Goal: Information Seeking & Learning: Compare options

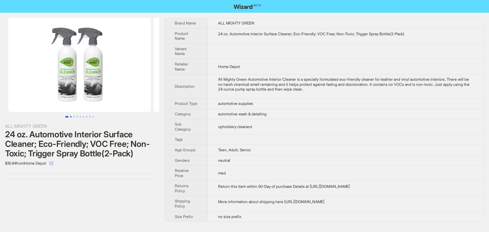
click at [70, 116] on button "Go to slide 2" at bounding box center [71, 117] width 2 height 2
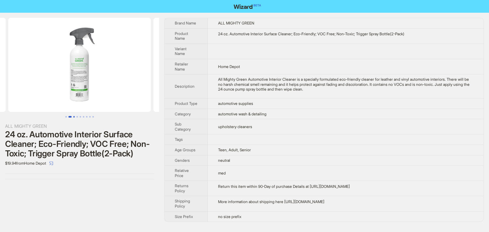
click at [73, 116] on button "Go to slide 3" at bounding box center [74, 117] width 2 height 2
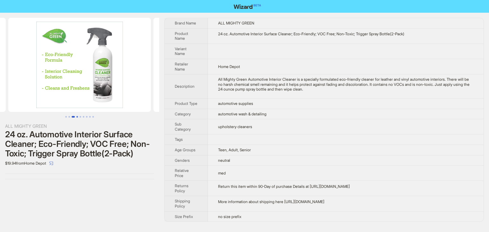
click at [77, 116] on button "Go to slide 4" at bounding box center [77, 117] width 2 height 2
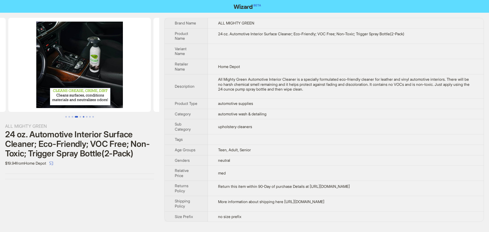
click at [83, 116] on button "Go to slide 6" at bounding box center [84, 117] width 2 height 2
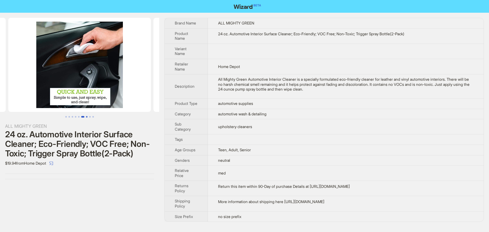
click at [87, 118] on button "Go to slide 7" at bounding box center [87, 117] width 2 height 2
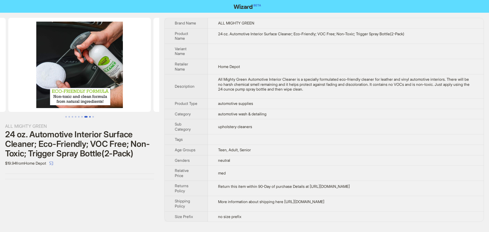
click at [89, 117] on button "Go to slide 8" at bounding box center [90, 117] width 2 height 2
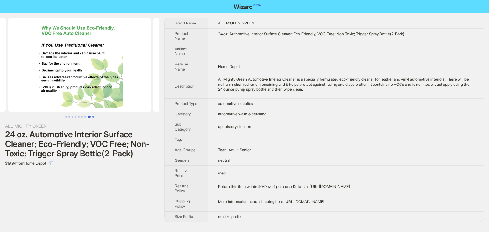
click at [94, 117] on button "Go to slide 9" at bounding box center [93, 117] width 2 height 2
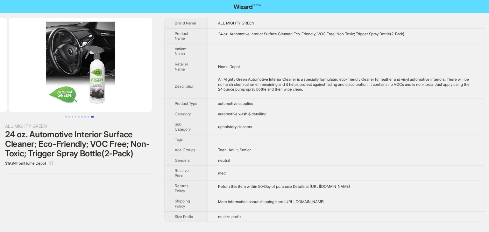
scroll to position [0, 1160]
click at [89, 117] on button "Go to slide 8" at bounding box center [88, 117] width 2 height 2
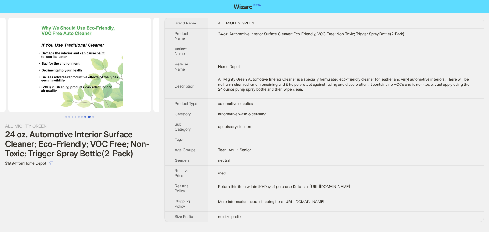
click at [85, 116] on button "Go to slide 7" at bounding box center [85, 117] width 2 height 2
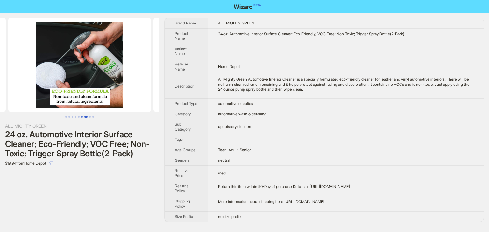
click at [82, 116] on button "Go to slide 6" at bounding box center [82, 117] width 2 height 2
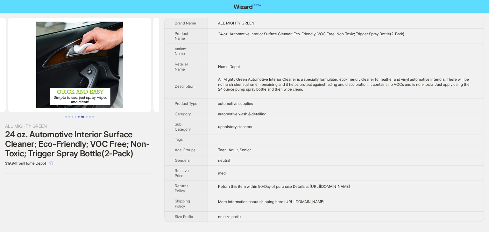
click at [79, 116] on button "Go to slide 5" at bounding box center [79, 117] width 2 height 2
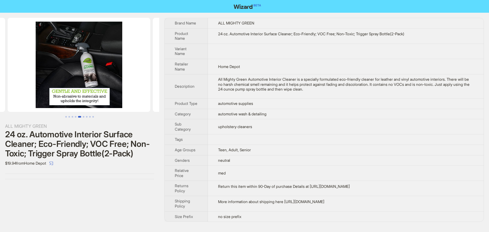
scroll to position [0, 580]
click at [75, 117] on button "Go to slide 4" at bounding box center [76, 117] width 2 height 2
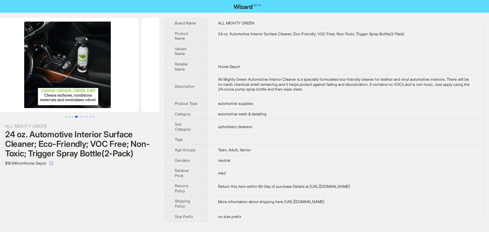
scroll to position [0, 435]
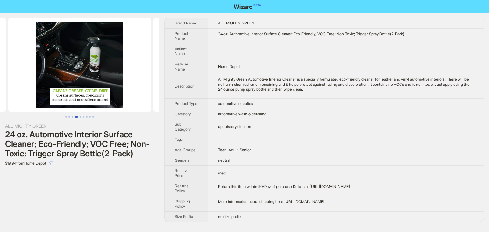
click at [75, 117] on button "Go to slide 4" at bounding box center [76, 117] width 3 height 2
click at [72, 117] on button "Go to slide 3" at bounding box center [73, 117] width 2 height 2
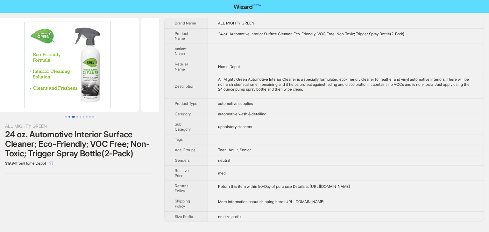
scroll to position [0, 290]
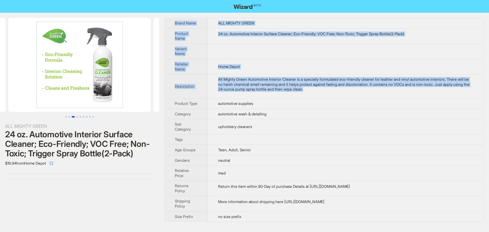
drag, startPoint x: 344, startPoint y: 93, endPoint x: 173, endPoint y: 23, distance: 184.8
click at [173, 23] on tbody "Brand Name ALL MIGHTY GREEN Product Name 24 oz. Automotive Interior Surface Cle…" at bounding box center [323, 120] width 319 height 204
copy tbody "Brand Name ALL MIGHTY GREEN Product Name 24 oz. Automotive Interior Surface Cle…"
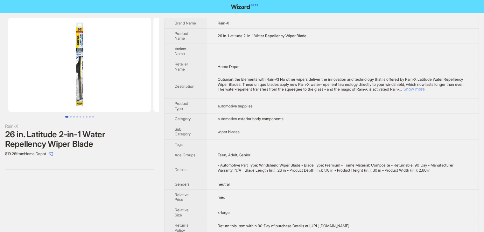
click at [424, 87] on button "Show more" at bounding box center [413, 89] width 21 height 5
click at [424, 89] on button "Show more" at bounding box center [413, 89] width 21 height 5
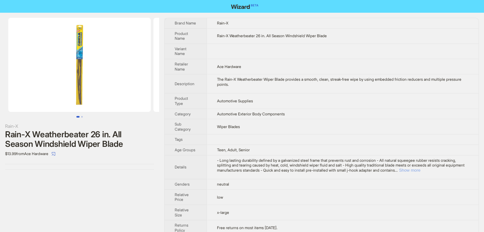
click at [420, 168] on button "Show more" at bounding box center [409, 170] width 21 height 5
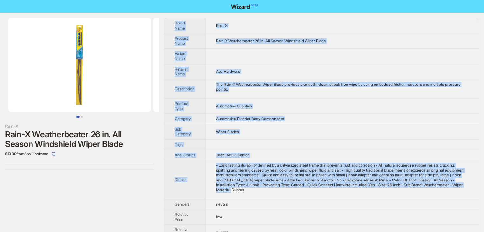
drag, startPoint x: 304, startPoint y: 191, endPoint x: 173, endPoint y: 21, distance: 214.8
click at [173, 21] on tbody "Brand Name Rain-X Product Name Rain-X Weatherbeater 26 in. All Season Windshiel…" at bounding box center [321, 141] width 314 height 247
copy tbody "Brand Name Rain-X Product Name Rain-X Weatherbeater 26 in. All Season Windshiel…"
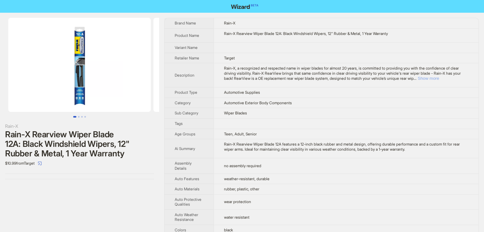
click at [439, 76] on button "Show more" at bounding box center [428, 78] width 21 height 5
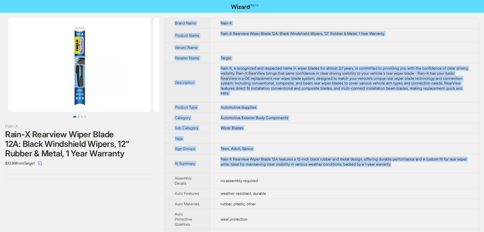
drag, startPoint x: 429, startPoint y: 135, endPoint x: 172, endPoint y: 23, distance: 280.9
copy tbody "Lorem Ipsu Dolo-S Ametcon Adip Elit-S Doeiusmo Tempo Incid 36U: Labor Etdolorem…"
click at [294, 51] on td at bounding box center [344, 48] width 268 height 10
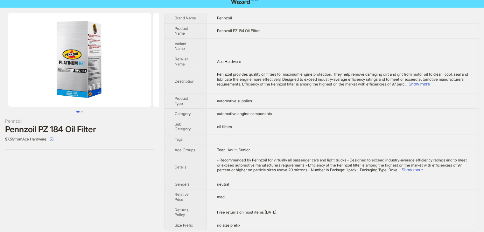
scroll to position [8, 0]
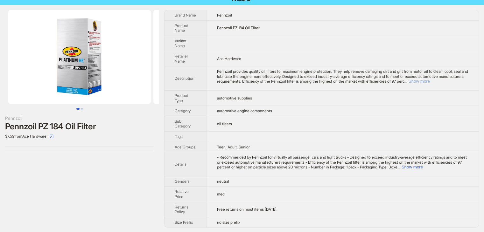
click at [430, 82] on button "Show more" at bounding box center [418, 81] width 21 height 5
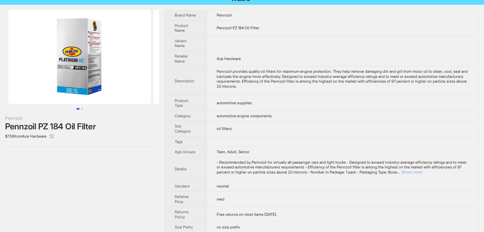
click at [422, 175] on button "Show more" at bounding box center [411, 172] width 21 height 5
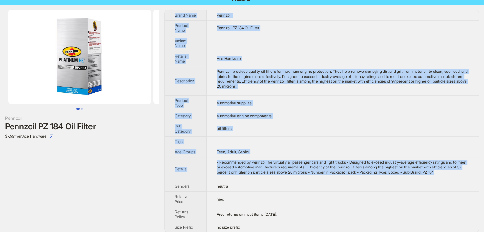
scroll to position [7, 0]
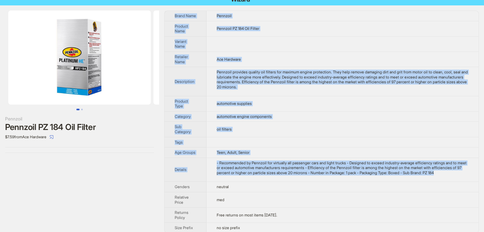
drag, startPoint x: 240, startPoint y: 183, endPoint x: 172, endPoint y: 10, distance: 186.4
click at [171, 9] on div "Pennzoil Pennzoil PZ 184 Oil Filter $7.59 from Ace Hardware Brand Name Pennzoil…" at bounding box center [242, 121] width 484 height 233
copy tbody "Brand Name Pennzoil Product Name Pennzoil PZ 184 Oil Filter Variant Name Retail…"
click at [366, 110] on td "automotive supplies" at bounding box center [342, 103] width 272 height 15
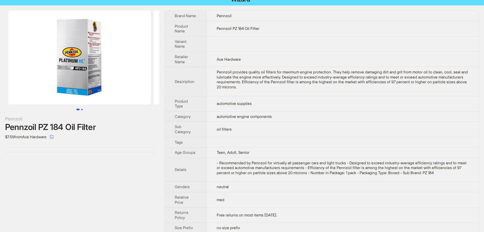
click at [82, 110] on button "Go to slide 2" at bounding box center [82, 110] width 2 height 2
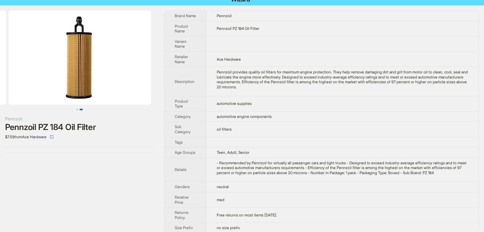
scroll to position [0, 145]
click at [76, 110] on button "Go to slide 1" at bounding box center [77, 110] width 2 height 2
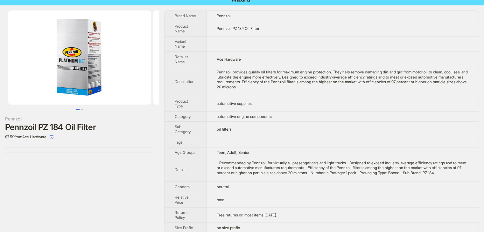
click at [89, 65] on img at bounding box center [79, 57] width 143 height 94
click at [86, 70] on img at bounding box center [79, 57] width 143 height 94
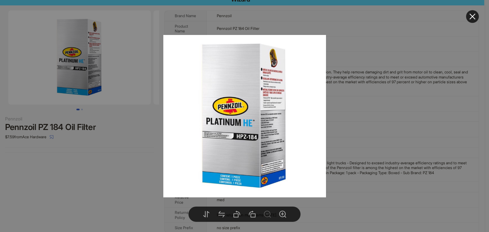
click at [86, 70] on div at bounding box center [244, 116] width 489 height 232
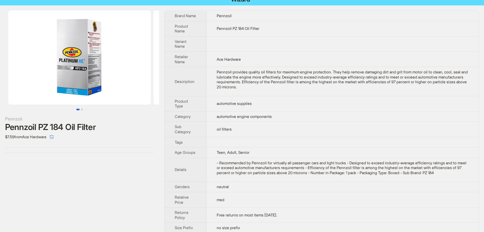
click at [104, 74] on img at bounding box center [79, 57] width 143 height 94
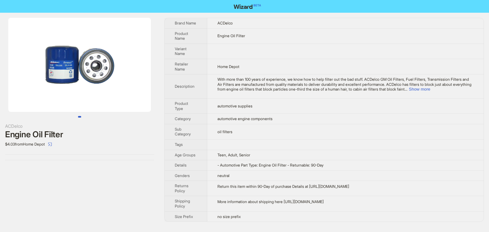
click at [99, 94] on img at bounding box center [79, 65] width 143 height 94
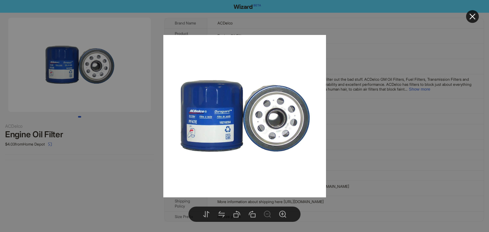
click at [347, 107] on div at bounding box center [244, 116] width 489 height 232
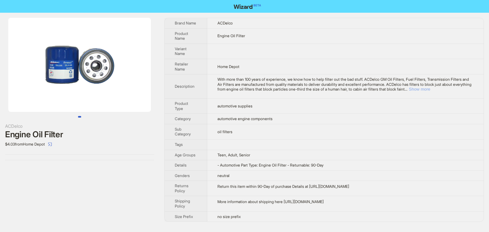
click at [430, 91] on button "Show more" at bounding box center [418, 89] width 21 height 5
drag, startPoint x: 241, startPoint y: 98, endPoint x: 221, endPoint y: 95, distance: 20.6
click at [221, 95] on td "With more than 100 years of experience, we know how to help filter out the bad …" at bounding box center [345, 86] width 276 height 24
click at [413, 185] on td "Return this item within 90-Day of purchase Details at [URL][DOMAIN_NAME]" at bounding box center [345, 188] width 276 height 15
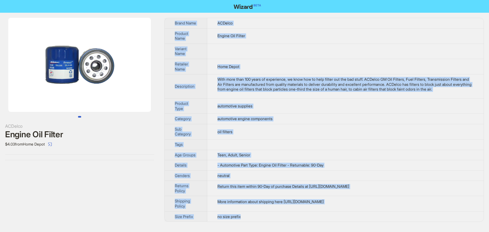
drag, startPoint x: 382, startPoint y: 217, endPoint x: 172, endPoint y: 24, distance: 284.4
click at [172, 24] on tbody "Brand Name ACDelco Product Name Engine Oil Filter Variant Name Retailer Name Ho…" at bounding box center [323, 120] width 319 height 204
copy tbody "Brand Name ACDelco Product Name Engine Oil Filter Variant Name Retailer Name Ho…"
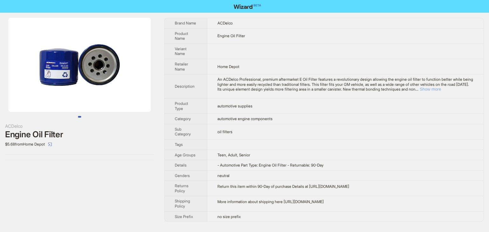
click at [441, 88] on button "Show more" at bounding box center [429, 89] width 21 height 5
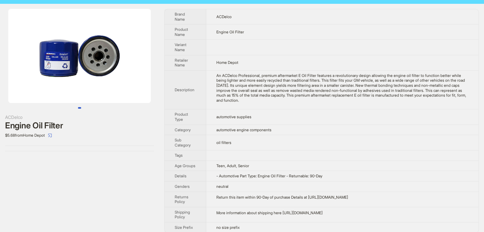
scroll to position [14, 0]
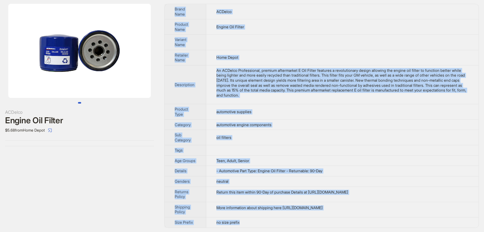
drag, startPoint x: 262, startPoint y: 225, endPoint x: 173, endPoint y: 5, distance: 236.5
click at [173, 5] on tbody "Brand Name ACDelco Product Name Engine Oil Filter Variant Name Retailer Name Ho…" at bounding box center [321, 116] width 314 height 224
copy tbody "Brand Name ACDelco Product Name Engine Oil Filter Variant Name Retailer Name Ho…"
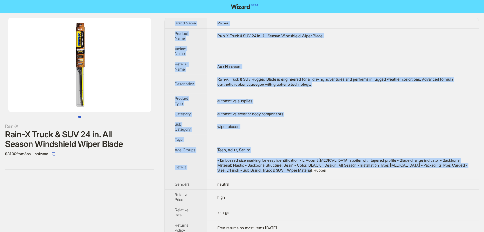
drag, startPoint x: 345, startPoint y: 153, endPoint x: 173, endPoint y: 20, distance: 216.8
click at [173, 20] on tbody "Brand Name Rain-X Product Name Rain-X Truck & SUV 24 in. All Season Windshield …" at bounding box center [321, 132] width 314 height 228
copy tbody "Brand Name Rain-X Product Name Rain-X Truck & SUV 24 in. All Season Windshield …"
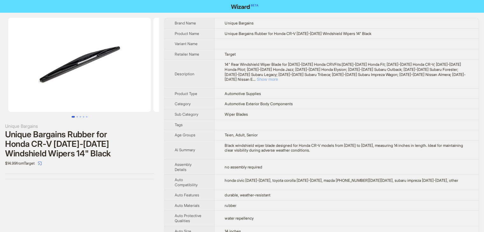
click at [278, 77] on button "Show more" at bounding box center [266, 79] width 21 height 5
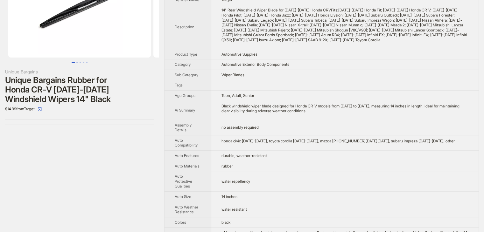
scroll to position [32, 0]
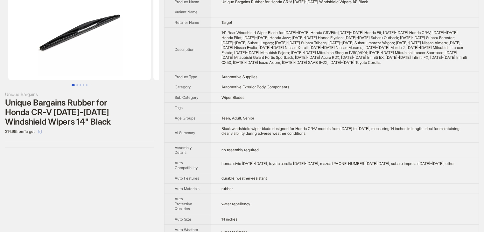
click at [333, 143] on td "no assembly required" at bounding box center [345, 150] width 268 height 15
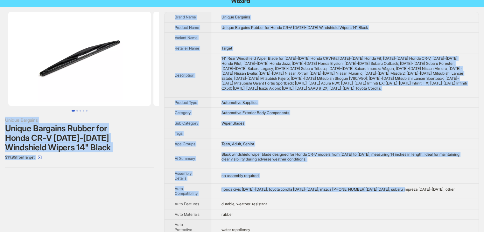
scroll to position [0, 0]
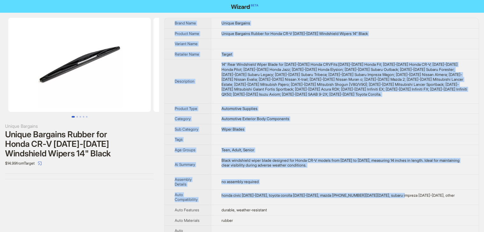
drag, startPoint x: 420, startPoint y: 164, endPoint x: 170, endPoint y: 18, distance: 289.8
copy tbody "Brand Name Unique Bargains Product Name Unique Bargains Rubber for Honda CR-V 2…"
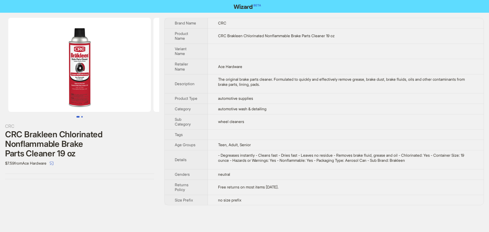
click at [82, 118] on button "Go to slide 2" at bounding box center [82, 117] width 2 height 2
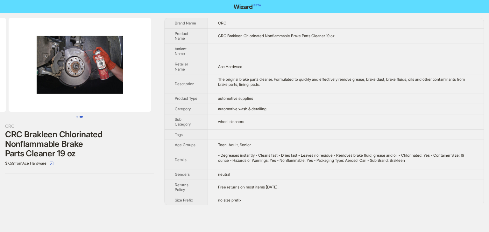
scroll to position [0, 145]
click at [78, 117] on button "Go to slide 1" at bounding box center [77, 117] width 2 height 2
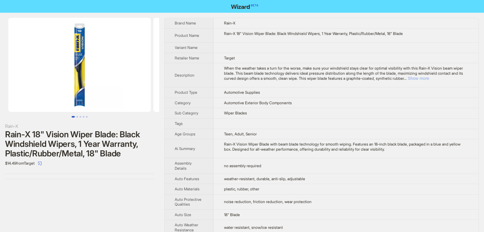
click at [429, 79] on button "Show more" at bounding box center [417, 78] width 21 height 5
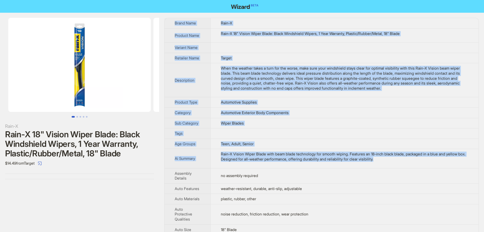
drag, startPoint x: 417, startPoint y: 161, endPoint x: 172, endPoint y: 21, distance: 281.6
copy tbody "Brand Name Rain-X Product Name Rain-X 18" Vision Wiper Blade: Black Windshield …"
click at [350, 140] on td "Teen, Adult, Senior" at bounding box center [344, 144] width 268 height 10
click at [409, 161] on div "Rain-X Vision Wiper Blade with beam blade technology for smooth wiping. Feature…" at bounding box center [344, 157] width 247 height 10
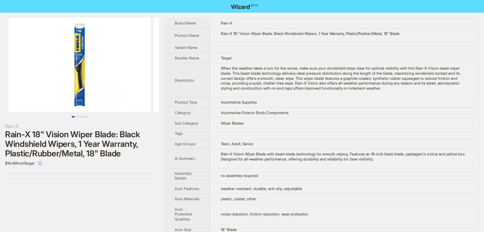
click at [409, 161] on div "Rain-X Vision Wiper Blade with beam blade technology for smooth wiping. Feature…" at bounding box center [344, 157] width 247 height 10
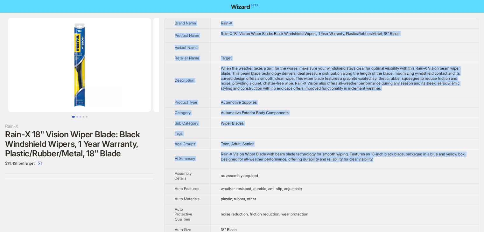
drag, startPoint x: 409, startPoint y: 161, endPoint x: 167, endPoint y: 23, distance: 278.1
copy tbody "Brand Name Rain-X Product Name Rain-X 18" Vision Wiper Blade: Black Windshield …"
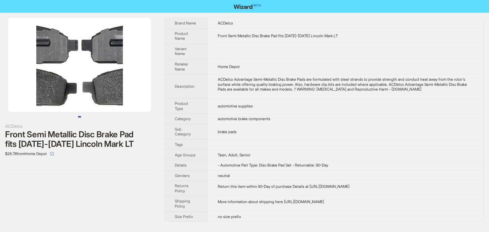
drag, startPoint x: 259, startPoint y: 224, endPoint x: 259, endPoint y: 220, distance: 4.5
click at [259, 221] on div "ACDelco Front Semi Metallic Disc Brake Pad fits 2006-2008 Lincoln Mark LT $26.7…" at bounding box center [244, 120] width 489 height 214
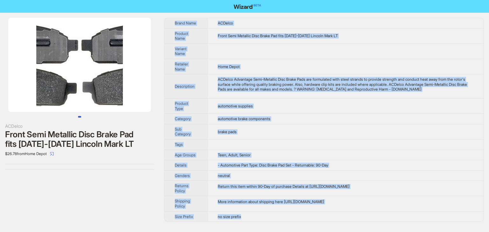
drag, startPoint x: 259, startPoint y: 217, endPoint x: 169, endPoint y: 17, distance: 218.6
click at [169, 17] on div "ACDelco Front Semi Metallic Disc Brake Pad fits 2006-2008 Lincoln Mark LT $26.7…" at bounding box center [244, 120] width 489 height 214
click at [296, 204] on td "More information about shipping here https://www.homedepot.com/c/About_Your_Onl…" at bounding box center [345, 203] width 276 height 15
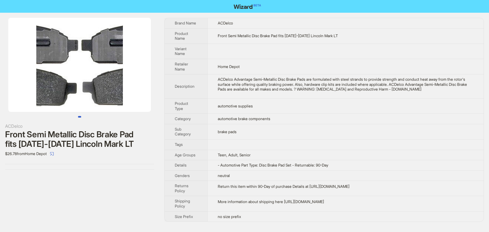
drag, startPoint x: 402, startPoint y: 200, endPoint x: 234, endPoint y: 193, distance: 168.1
click at [234, 193] on tbody "Brand Name ACDelco Product Name Front Semi Metallic Disc Brake Pad fits 2006-20…" at bounding box center [323, 120] width 319 height 204
click at [374, 163] on td "- Automotive Part Type: Disc Brake Pad Set - Returnable: 90-Day" at bounding box center [345, 165] width 276 height 10
drag, startPoint x: 473, startPoint y: 93, endPoint x: 201, endPoint y: 116, distance: 273.3
click at [281, 83] on td "ACDelco Advantage Semi-Metallic Disc Brake Pads are formulated with steel stran…" at bounding box center [345, 86] width 276 height 24
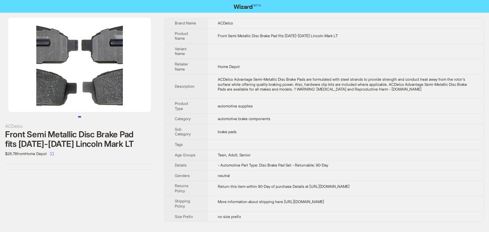
click at [309, 127] on td "brake pads" at bounding box center [345, 131] width 276 height 15
drag, startPoint x: 470, startPoint y: 91, endPoint x: 256, endPoint y: 126, distance: 217.0
click at [230, 64] on tbody "Brand Name ACDelco Product Name Front Semi Metallic Disc Brake Pad fits 2006-20…" at bounding box center [323, 120] width 319 height 204
click at [264, 137] on td "brake pads" at bounding box center [345, 131] width 276 height 15
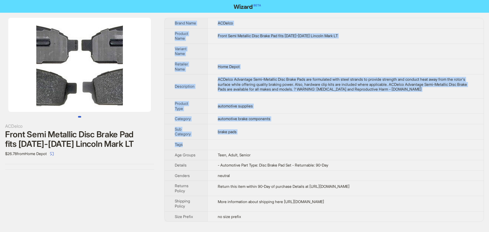
drag, startPoint x: 271, startPoint y: 144, endPoint x: 171, endPoint y: 23, distance: 156.2
click at [171, 23] on tbody "Brand Name ACDelco Product Name Front Semi Metallic Disc Brake Pad fits 2006-20…" at bounding box center [323, 120] width 319 height 204
copy tbody "Brand Name ACDelco Product Name Front Semi Metallic Disc Brake Pad fits 2006-20…"
click at [256, 130] on td "brake pads" at bounding box center [345, 131] width 276 height 15
drag, startPoint x: 242, startPoint y: 131, endPoint x: 171, endPoint y: 23, distance: 129.8
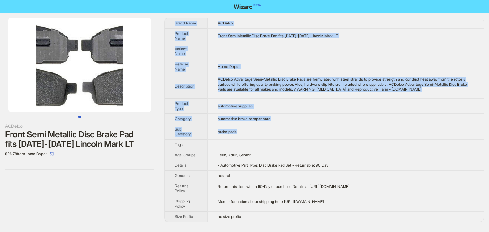
click at [171, 23] on tbody "Brand Name ACDelco Product Name Front Semi Metallic Disc Brake Pad fits 2006-20…" at bounding box center [323, 120] width 319 height 204
copy tbody "Brand Name ACDelco Product Name Front Semi Metallic Disc Brake Pad fits 2006-20…"
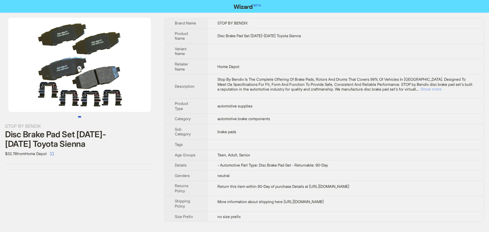
click at [441, 90] on button "Show more" at bounding box center [430, 89] width 21 height 5
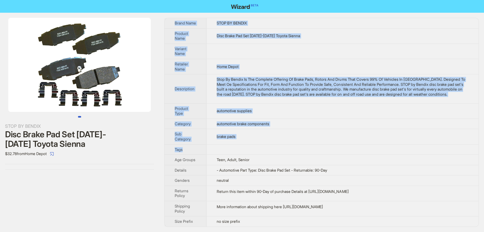
drag, startPoint x: 294, startPoint y: 150, endPoint x: 172, endPoint y: 18, distance: 179.9
click at [177, 17] on div "STOP BY BENDIX Disc Brake Pad Set [DATE]-[DATE] Toyota Sienna $32.78 from Home …" at bounding box center [242, 122] width 484 height 219
copy tbody "Brand Name STOP BY BENDIX Product Name Disc Brake Pad Set [DATE]-[DATE] Toyota …"
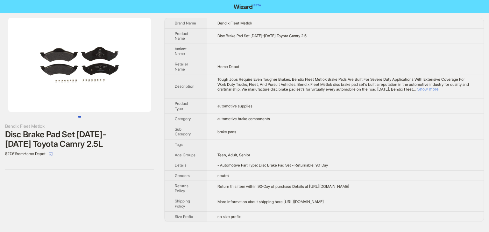
click at [438, 90] on button "Show more" at bounding box center [427, 89] width 21 height 5
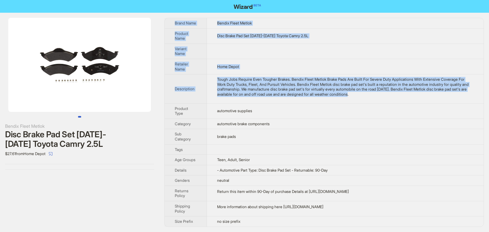
drag, startPoint x: 401, startPoint y: 96, endPoint x: 176, endPoint y: 18, distance: 238.5
click at [175, 18] on tbody "Brand Name Bendix Fleet Metlok Product Name Disc Brake Pad Set 2012-2017 Toyota…" at bounding box center [323, 122] width 319 height 209
copy tbody "Brand Name Bendix Fleet Metlok Product Name Disc Brake Pad Set 2012-2017 Toyota…"
click at [348, 98] on td "Tough Jobs Require Even Tougher Brakes. Bendix Fleet Metlok Brake Pads Are Buil…" at bounding box center [345, 88] width 276 height 29
click at [368, 100] on td "Tough Jobs Require Even Tougher Brakes. Bendix Fleet Metlok Brake Pads Are Buil…" at bounding box center [345, 88] width 276 height 29
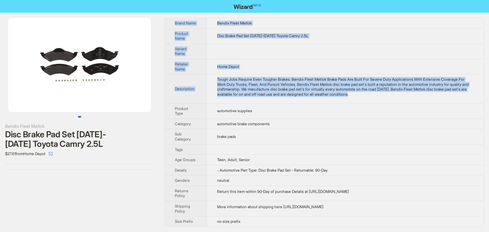
click at [368, 100] on td "Tough Jobs Require Even Tougher Brakes. Bendix Fleet Metlok Brake Pads Are Buil…" at bounding box center [345, 88] width 276 height 29
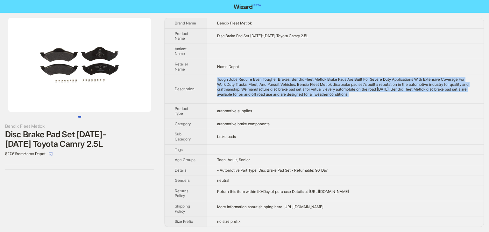
click at [368, 100] on td "Tough Jobs Require Even Tougher Brakes. Bendix Fleet Metlok Brake Pads Are Buil…" at bounding box center [345, 88] width 276 height 29
click at [407, 93] on div "Tough Jobs Require Even Tougher Brakes. Bendix Fleet Metlok Brake Pads Are Buil…" at bounding box center [345, 87] width 256 height 20
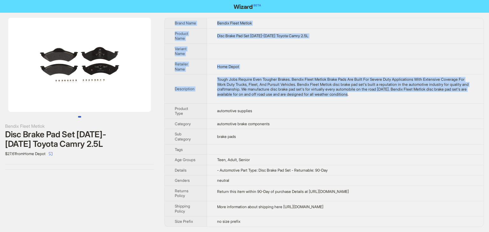
drag, startPoint x: 400, startPoint y: 95, endPoint x: 167, endPoint y: 22, distance: 243.8
click at [167, 22] on tbody "Brand Name Bendix Fleet Metlok Product Name Disc Brake Pad Set 2012-2017 Toyota…" at bounding box center [323, 122] width 319 height 209
copy tbody "Brand Name Bendix Fleet Metlok Product Name Disc Brake Pad Set 2012-2017 Toyota…"
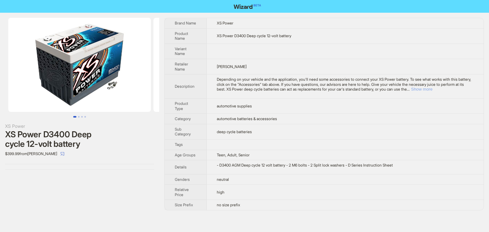
click at [432, 90] on button "Show more" at bounding box center [421, 89] width 21 height 5
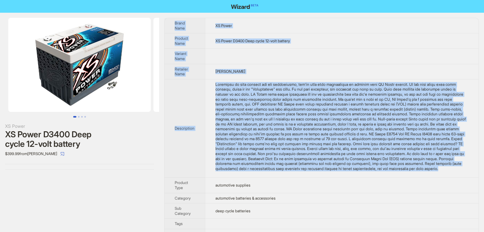
drag, startPoint x: 373, startPoint y: 174, endPoint x: 169, endPoint y: 17, distance: 257.6
click at [169, 17] on div "XS Power XS Power D3400 Deep cycle 12-volt battery $399.99 from Crutchfield Bra…" at bounding box center [242, 156] width 484 height 287
copy tbody "Brand Name XS Power Product Name XS Power D3400 Deep cycle 12-volt battery Vari…"
click at [300, 29] on td "XS Power" at bounding box center [342, 25] width 274 height 15
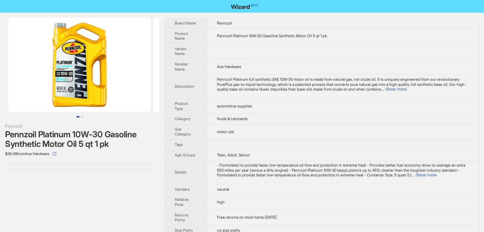
scroll to position [8, 0]
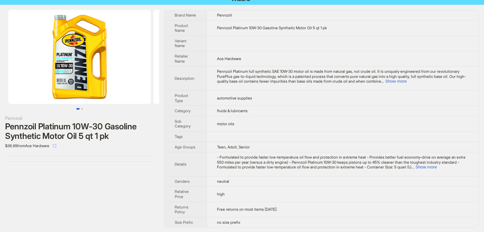
click at [56, 146] on icon "select" at bounding box center [54, 146] width 4 height 4
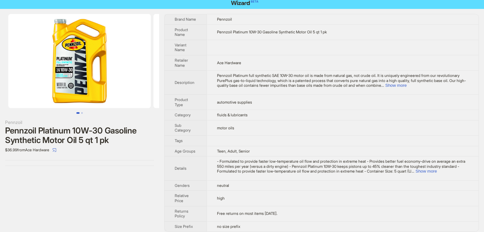
scroll to position [8, 0]
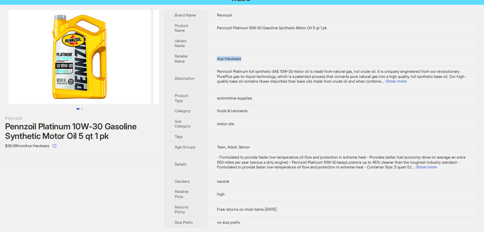
drag, startPoint x: 256, startPoint y: 59, endPoint x: 217, endPoint y: 59, distance: 38.8
click at [217, 59] on td "Ace Hardware" at bounding box center [342, 58] width 272 height 15
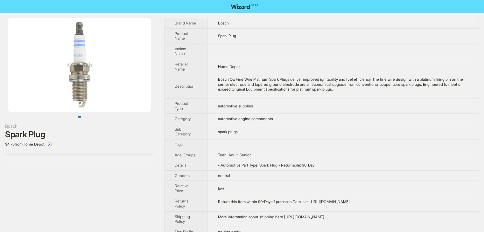
click at [333, 164] on td "- Automotive Part Type: Spark Plug - Returnable: 90-Day" at bounding box center [342, 165] width 271 height 10
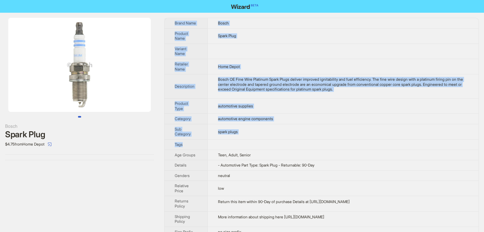
drag, startPoint x: 328, startPoint y: 139, endPoint x: 171, endPoint y: 24, distance: 194.5
click at [171, 24] on tbody "Brand Name Bosch Product Name Spark Plug Variant Name Retailer Name Home Depot …" at bounding box center [321, 127] width 314 height 219
copy tbody "Brand Name Bosch Product Name Spark Plug Variant Name Retailer Name Home Depot …"
click at [295, 147] on td at bounding box center [342, 144] width 271 height 10
drag, startPoint x: 267, startPoint y: 139, endPoint x: 178, endPoint y: 72, distance: 111.8
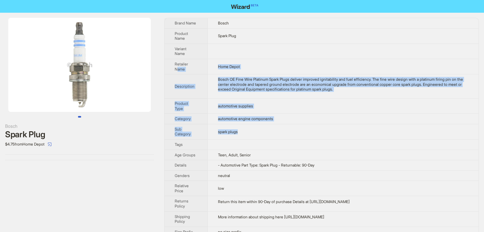
click at [177, 70] on tbody "Brand Name Bosch Product Name Spark Plug Variant Name Retailer Name Home Depot …" at bounding box center [321, 127] width 314 height 219
click at [367, 93] on td "Bosch OE Fine Wire Platinum Spark Plugs deliver improved ignitability and fuel …" at bounding box center [342, 86] width 271 height 24
click at [366, 92] on td "Bosch OE Fine Wire Platinum Spark Plugs deliver improved ignitability and fuel …" at bounding box center [342, 86] width 271 height 24
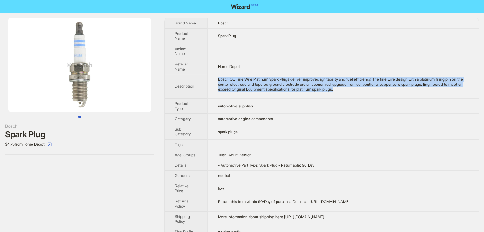
click at [366, 91] on div "Bosch OE Fine Wire Platinum Spark Plugs deliver improved ignitability and fuel …" at bounding box center [343, 84] width 250 height 15
click at [368, 91] on div "Bosch OE Fine Wire Platinum Spark Plugs deliver improved ignitability and fuel …" at bounding box center [343, 84] width 250 height 15
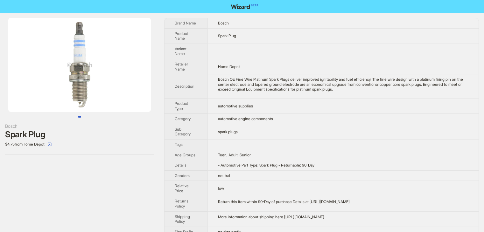
click at [368, 91] on div "Bosch OE Fine Wire Platinum Spark Plugs deliver improved ignitability and fuel …" at bounding box center [343, 84] width 250 height 15
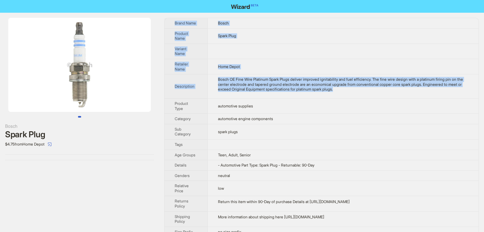
drag, startPoint x: 368, startPoint y: 91, endPoint x: 179, endPoint y: 13, distance: 204.1
click at [179, 13] on div "Bosch Spark Plug $4.75 from Home Depot Brand Name Bosch Product Name Spark Plug…" at bounding box center [242, 128] width 484 height 230
copy tbody "Brand Name Bosch Product Name Spark Plug Variant Name Retailer Name Home Depot …"
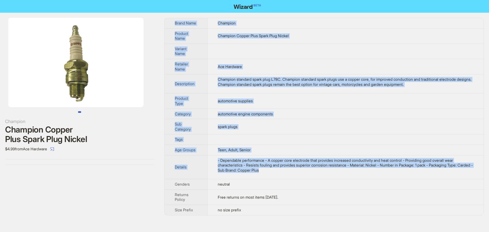
drag, startPoint x: 298, startPoint y: 174, endPoint x: 170, endPoint y: 17, distance: 202.2
click at [170, 17] on div "Champion Champion Copper Plus Spark Plug Nickel $4.99 from Ace Hardware Brand N…" at bounding box center [244, 117] width 489 height 208
copy tbody "Brand Name Champion Product Name Champion Copper Plus Spark Plug Nickel Variant…"
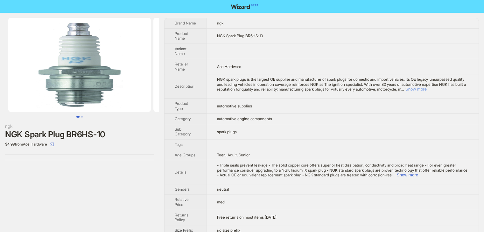
click at [427, 89] on button "Show more" at bounding box center [415, 89] width 21 height 5
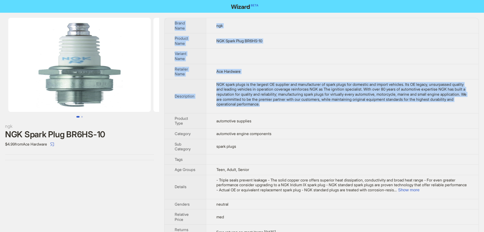
drag, startPoint x: 314, startPoint y: 107, endPoint x: 164, endPoint y: 15, distance: 175.5
click at [164, 15] on div "ngk NGK Spark Plug BR6HS-10 $4.99 from Ace Hardware Brand Name ngk Product Name…" at bounding box center [242, 134] width 484 height 243
copy tbody "Brand Name ngk Product Name NGK Spark Plug BR6HS-10 Variant Name Retailer Name …"
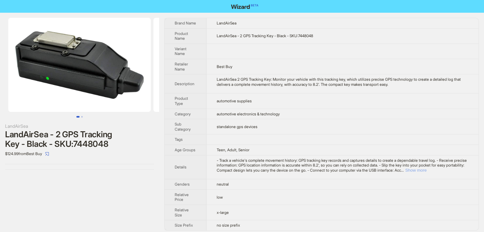
click at [426, 170] on button "Show more" at bounding box center [415, 170] width 21 height 5
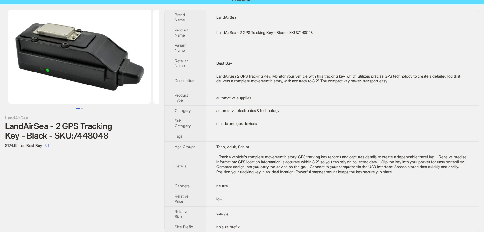
scroll to position [13, 0]
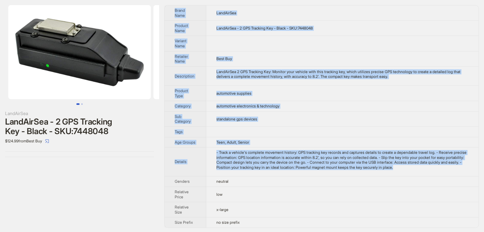
drag, startPoint x: 458, startPoint y: 168, endPoint x: 169, endPoint y: 7, distance: 330.5
click at [171, 8] on tbody "Brand Name LandAirSea Product Name LandAirSea - 2 GPS Tracking Key - Black - SK…" at bounding box center [321, 116] width 314 height 222
copy tbody "Brand Name LandAirSea Product Name LandAirSea - 2 GPS Tracking Key - Black - SK…"
click at [265, 56] on td "Best Buy" at bounding box center [342, 58] width 272 height 15
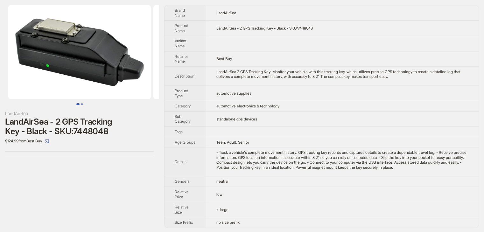
click at [81, 104] on button "Go to slide 2" at bounding box center [82, 104] width 2 height 2
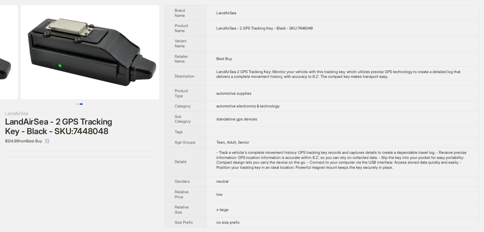
scroll to position [0, 145]
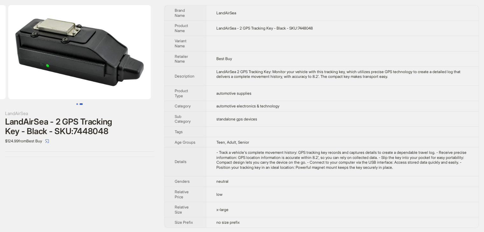
click at [76, 104] on button "Go to slide 1" at bounding box center [77, 104] width 2 height 2
drag, startPoint x: 240, startPoint y: 28, endPoint x: 335, endPoint y: 25, distance: 94.9
click at [335, 25] on td "LandAirSea - 2 GPS Tracking Key - Black - SKU:7448048" at bounding box center [342, 28] width 272 height 15
drag, startPoint x: 316, startPoint y: 52, endPoint x: 311, endPoint y: 51, distance: 4.9
click at [317, 52] on td "Best Buy" at bounding box center [342, 58] width 272 height 15
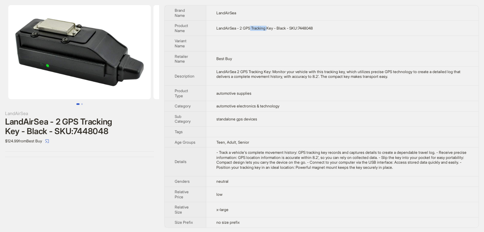
drag, startPoint x: 253, startPoint y: 29, endPoint x: 270, endPoint y: 29, distance: 16.9
click at [270, 29] on span "LandAirSea - 2 GPS Tracking Key - Black - SKU:7448048" at bounding box center [264, 28] width 96 height 5
click at [283, 59] on td "Best Buy" at bounding box center [342, 58] width 272 height 15
click at [337, 90] on td "automotive supplies" at bounding box center [342, 93] width 272 height 15
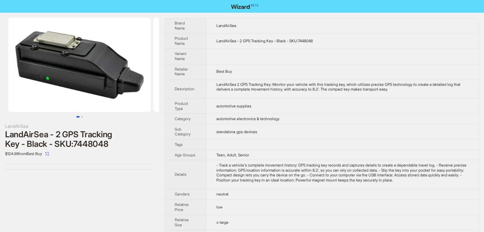
scroll to position [13, 0]
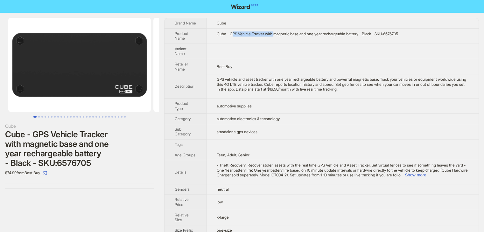
drag, startPoint x: 234, startPoint y: 33, endPoint x: 279, endPoint y: 39, distance: 45.3
click at [279, 39] on td "Cube - GPS Vehicle Tracker with magnetic base and one year rechargeable battery…" at bounding box center [342, 35] width 272 height 15
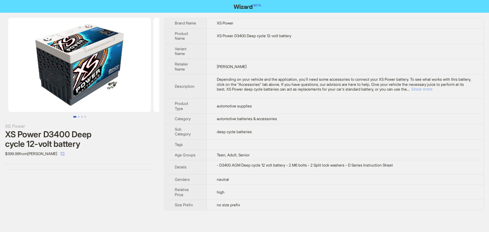
click at [432, 89] on button "Show more" at bounding box center [421, 89] width 21 height 5
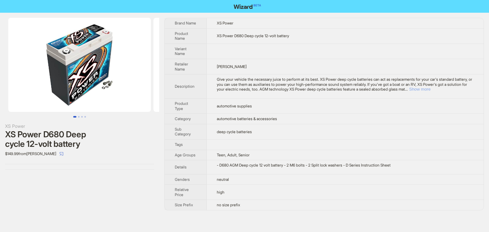
click at [430, 87] on button "Show more" at bounding box center [419, 89] width 21 height 5
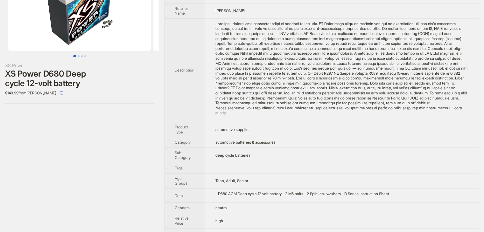
scroll to position [72, 0]
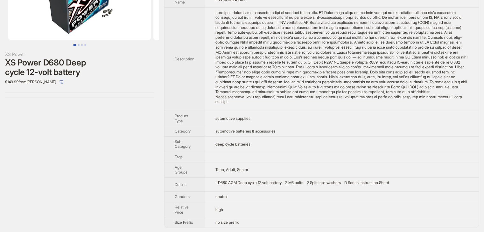
click at [248, 212] on td "high" at bounding box center [342, 209] width 274 height 15
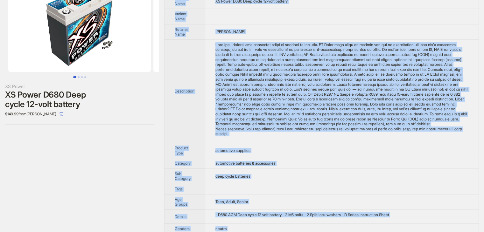
scroll to position [0, 0]
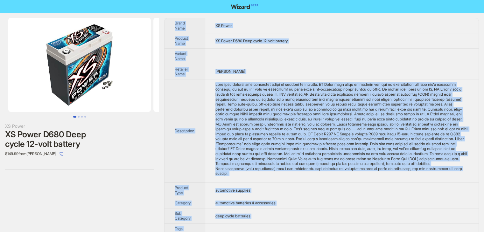
drag, startPoint x: 328, startPoint y: 195, endPoint x: 170, endPoint y: 21, distance: 235.3
click at [170, 21] on tbody "Brand Name XS Power Product Name XS Power D680 Deep cycle 12-volt battery Varia…" at bounding box center [321, 159] width 314 height 282
copy tbody "Brand Name XS Power Product Name XS Power D680 Deep cycle 12-volt battery Varia…"
click at [317, 60] on td at bounding box center [342, 56] width 274 height 15
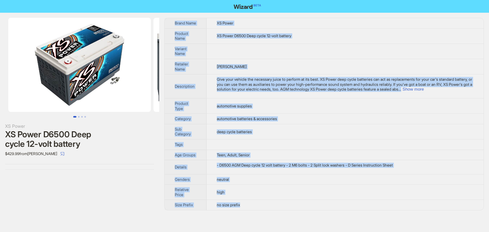
drag, startPoint x: 270, startPoint y: 206, endPoint x: 171, endPoint y: 17, distance: 212.7
click at [171, 18] on div "Brand Name XS Power Product Name XS Power D6500 Deep cycle 12-volt battery Vari…" at bounding box center [323, 114] width 319 height 193
copy tbody "Brand Name XS Power Product Name XS Power D6500 Deep cycle 12-volt battery Vari…"
click at [78, 118] on button "Go to slide 2" at bounding box center [79, 117] width 2 height 2
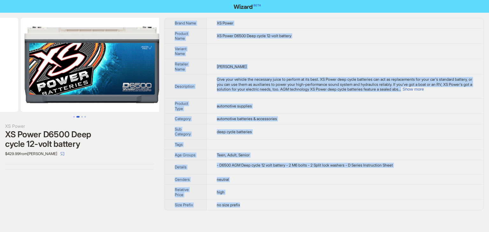
scroll to position [0, 145]
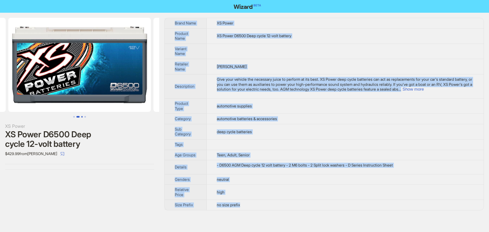
click at [81, 118] on button "Go to slide 3" at bounding box center [82, 117] width 2 height 2
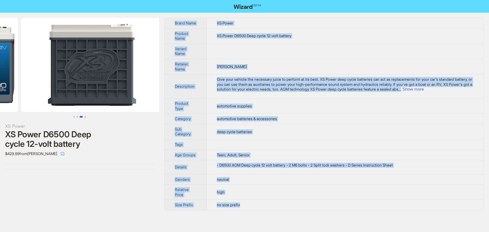
scroll to position [0, 290]
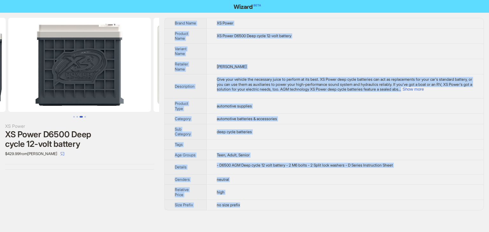
click at [82, 118] on button "Go to slide 3" at bounding box center [81, 117] width 3 height 2
click at [85, 116] on button "Go to slide 4" at bounding box center [85, 117] width 2 height 2
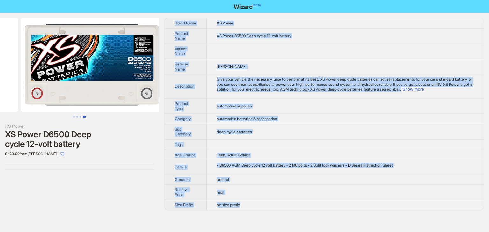
scroll to position [0, 435]
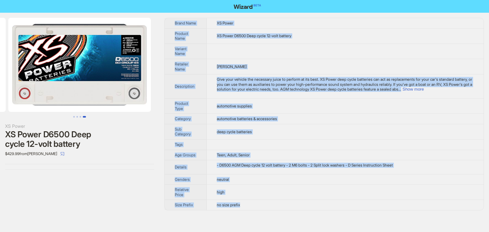
click at [313, 119] on td "automotive batteries & accessories" at bounding box center [344, 119] width 277 height 10
click at [309, 120] on td "automotive batteries & accessories" at bounding box center [344, 119] width 277 height 10
click at [305, 119] on td "automotive batteries & accessories" at bounding box center [344, 119] width 277 height 10
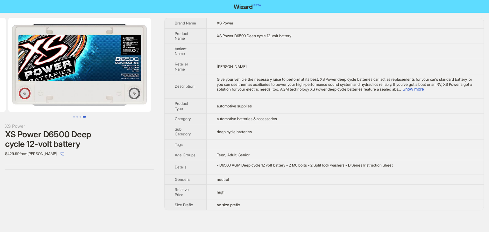
click at [304, 119] on td "automotive batteries & accessories" at bounding box center [344, 119] width 277 height 10
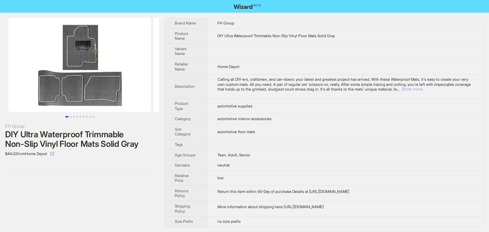
click at [422, 89] on button "Show more" at bounding box center [411, 89] width 21 height 5
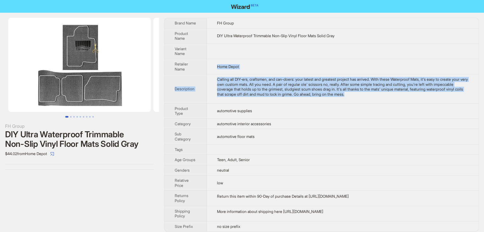
drag, startPoint x: 402, startPoint y: 99, endPoint x: 189, endPoint y: 68, distance: 215.4
click at [189, 68] on tbody "Brand Name FH Group Product Name DIY Ultra Waterproof Trimmable Non-Slip Vinyl …" at bounding box center [321, 124] width 314 height 213
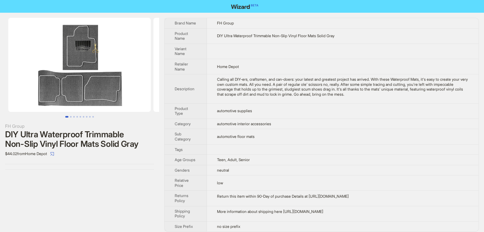
click at [284, 167] on td "neutral" at bounding box center [343, 170] width 272 height 10
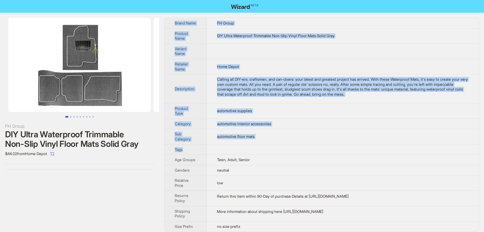
drag, startPoint x: 287, startPoint y: 148, endPoint x: 165, endPoint y: 17, distance: 178.7
click at [165, 15] on div "FH Group DIY Ultra Waterproof Trimmable Non-Slip Vinyl Floor Mats Solid Gray $4…" at bounding box center [242, 125] width 484 height 224
copy tbody "Brand Name FH Group Product Name DIY Ultra Waterproof Trimmable Non-Slip Vinyl …"
click at [270, 58] on td at bounding box center [343, 51] width 272 height 15
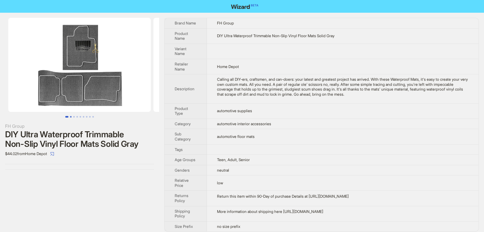
click at [70, 118] on button "Go to slide 2" at bounding box center [71, 117] width 2 height 2
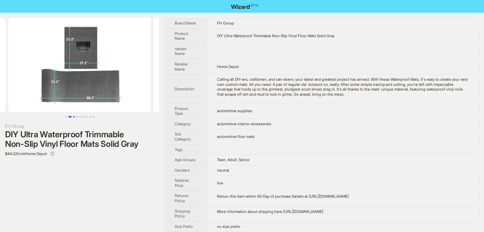
click at [74, 117] on button "Go to slide 3" at bounding box center [74, 117] width 2 height 2
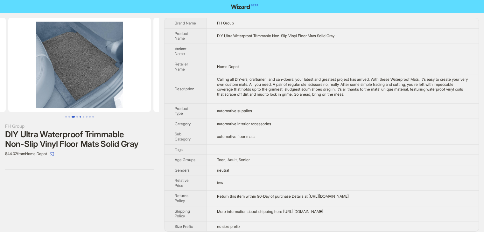
click at [80, 118] on button "Go to slide 5" at bounding box center [81, 117] width 2 height 2
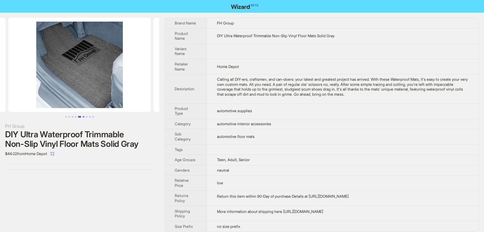
click at [83, 118] on button "Go to slide 6" at bounding box center [84, 117] width 2 height 2
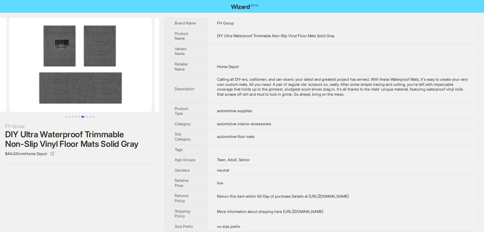
scroll to position [0, 725]
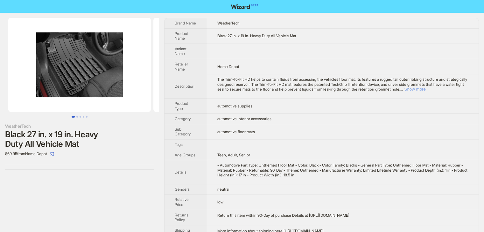
click at [425, 87] on button "Show more" at bounding box center [414, 89] width 21 height 5
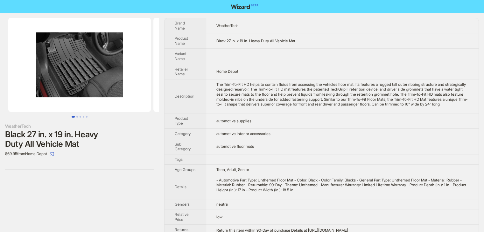
click at [278, 107] on div "The Trim-To-Fit HD helps to contain fluids from accessing the vehicles floor ma…" at bounding box center [342, 94] width 252 height 25
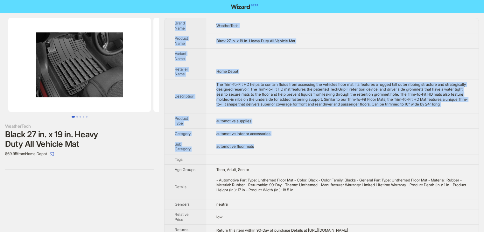
drag, startPoint x: 273, startPoint y: 154, endPoint x: 171, endPoint y: 19, distance: 168.1
click at [171, 19] on tbody "Brand Name WeatherTech Product Name Black 27 in. x 19 in. Heavy Duty All Vehicl…" at bounding box center [321, 141] width 314 height 247
copy tbody "Brand Name WeatherTech Product Name Black 27 in. x 19 in. Heavy Duty All Vehicl…"
click at [301, 71] on td "Home Depot" at bounding box center [342, 71] width 272 height 15
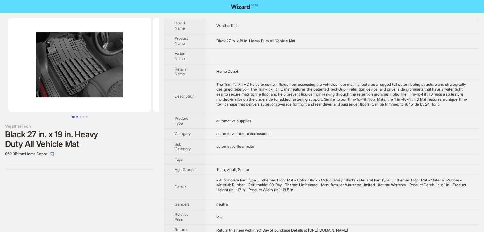
click at [77, 118] on button "Go to slide 2" at bounding box center [77, 117] width 2 height 2
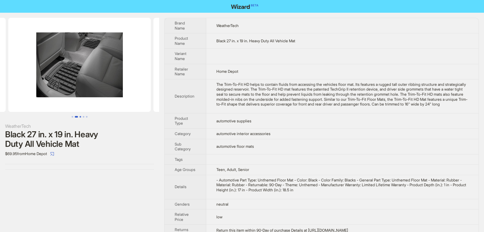
click at [80, 118] on button "Go to slide 3" at bounding box center [81, 117] width 2 height 2
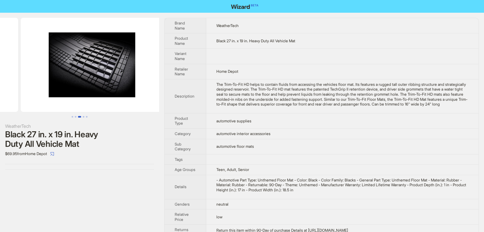
scroll to position [0, 290]
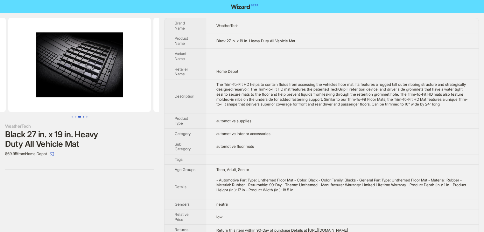
click at [84, 118] on button "Go to slide 4" at bounding box center [84, 117] width 2 height 2
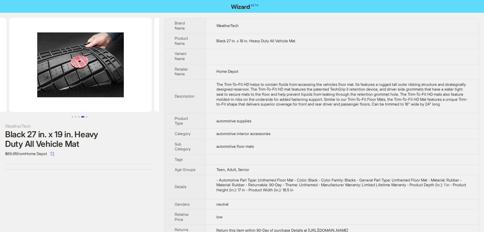
scroll to position [0, 435]
click at [89, 118] on div "WeatherTech Black 27 in. x 19 in. Heavy Duty All Vehicle Mat $69.95 from Home D…" at bounding box center [79, 94] width 159 height 162
click at [87, 117] on button "Go to slide 5" at bounding box center [87, 117] width 2 height 2
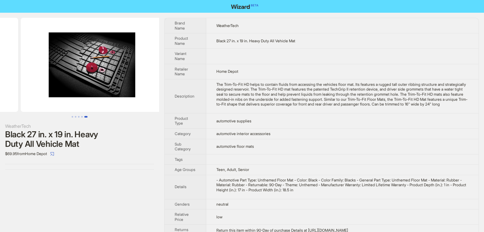
scroll to position [0, 580]
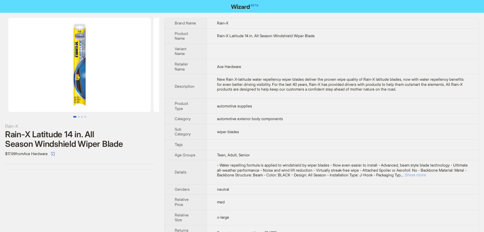
click at [426, 176] on button "Show more" at bounding box center [415, 175] width 21 height 5
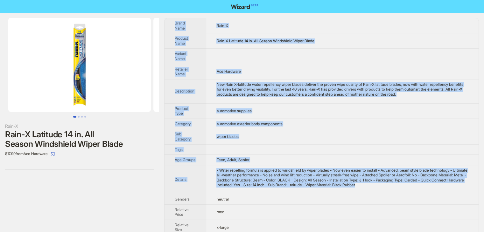
drag, startPoint x: 424, startPoint y: 189, endPoint x: 171, endPoint y: 13, distance: 308.7
click at [171, 13] on div "Rain-X Rain-X Latitude 14 in. All Season Windshield Wiper Blade $17.99 from Ace…" at bounding box center [242, 140] width 484 height 254
copy tbody "Brand Name Rain-X Product Name Rain-X Latitude 14 in. All Season Windshield Wip…"
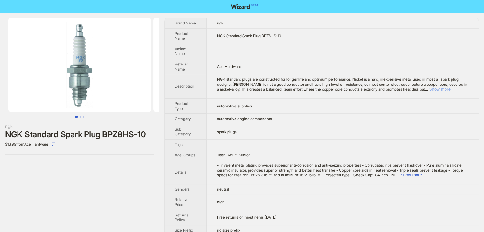
click at [449, 87] on button "Show more" at bounding box center [439, 89] width 21 height 5
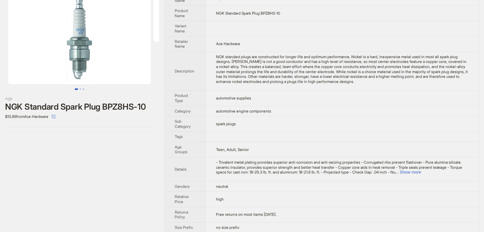
scroll to position [28, 0]
click at [421, 170] on button "Show more" at bounding box center [410, 172] width 21 height 5
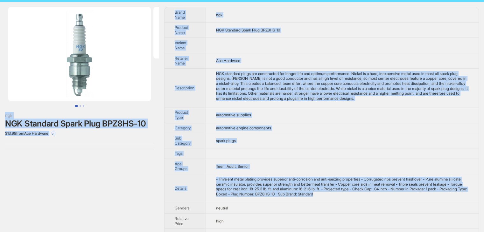
scroll to position [0, 0]
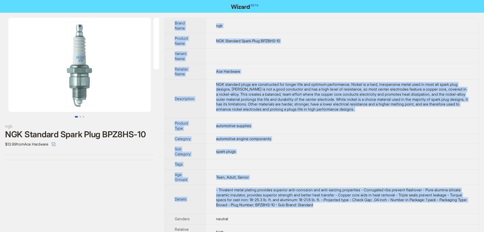
drag, startPoint x: 393, startPoint y: 172, endPoint x: 168, endPoint y: 20, distance: 271.2
click at [168, 20] on tbody "Brand Name ngk Product Name NGK Standard Spark Plug BPZ8HS-10 Variant Name Reta…" at bounding box center [321, 141] width 314 height 247
copy tbody "Brand Name ngk Product Name NGK Standard Spark Plug BPZ8HS-10 Variant Name Reta…"
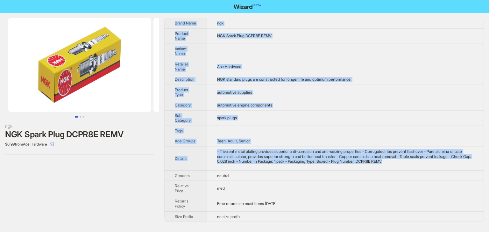
drag, startPoint x: 443, startPoint y: 163, endPoint x: 171, endPoint y: 24, distance: 304.6
click at [171, 24] on tbody "Brand Name ngk Product Name NGK Spark Plug DCPR8E REMV Variant Name Retailer Na…" at bounding box center [323, 120] width 319 height 204
copy tbody "Brand Name ngk Product Name NGK Spark Plug DCPR8E REMV Variant Name Retailer Na…"
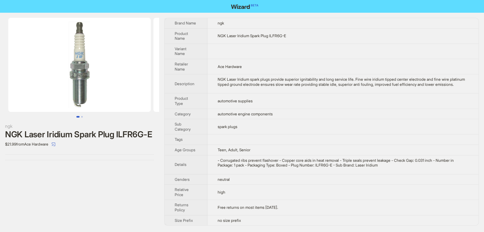
click at [290, 56] on td at bounding box center [342, 51] width 271 height 15
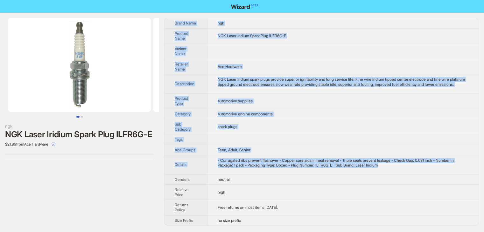
drag, startPoint x: 400, startPoint y: 171, endPoint x: 172, endPoint y: 19, distance: 273.5
click at [172, 19] on tbody "Brand Name ngk Product Name NGK Laser Iridium Spark Plug ILFR6G-E Variant Name …" at bounding box center [321, 121] width 314 height 207
copy tbody "Brand Name ngk Product Name NGK Laser Iridium Spark Plug ILFR6G-E Variant Name …"
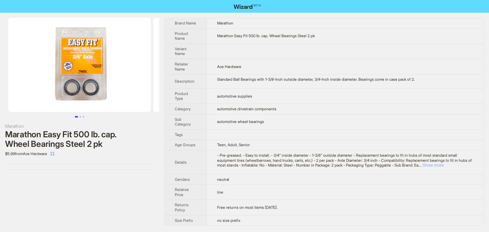
click at [443, 166] on button "Show more" at bounding box center [432, 165] width 21 height 5
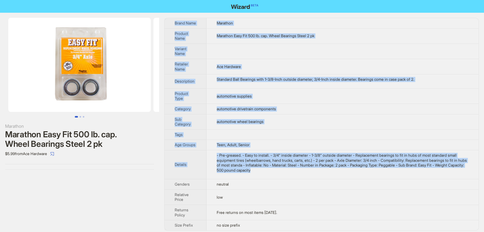
drag, startPoint x: 338, startPoint y: 179, endPoint x: 171, endPoint y: 17, distance: 232.6
click at [171, 17] on div "Marathon Marathon Easy Fit 500 lb. cap. Wheel Bearings Steel 2 pk $5.99 from Ac…" at bounding box center [242, 124] width 484 height 223
copy tbody "Brand Name Marathon Product Name Marathon Easy Fit 500 lb. cap. Wheel Bearings …"
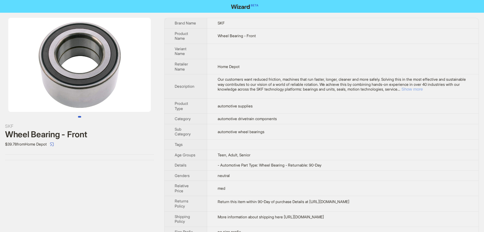
click at [422, 91] on button "Show more" at bounding box center [411, 89] width 21 height 5
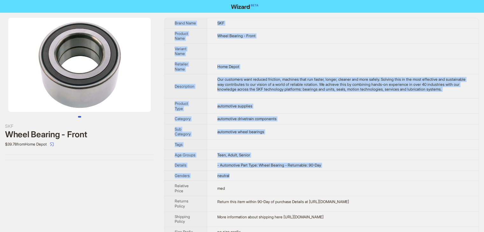
drag, startPoint x: 355, startPoint y: 176, endPoint x: 174, endPoint y: 19, distance: 239.4
click at [174, 19] on tbody "Brand Name SKF Product Name Wheel Bearing - Front Variant Name Retailer Name Ho…" at bounding box center [321, 127] width 314 height 219
copy tbody "Brand Name SKF Product Name Wheel Bearing - Front Variant Name Retailer Name Ho…"
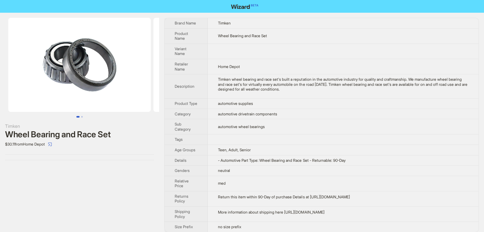
click at [332, 94] on td "Timken wheel bearing and race set's built a reputation in the automotive indust…" at bounding box center [343, 86] width 271 height 24
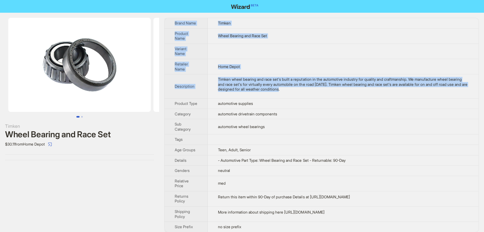
drag, startPoint x: 331, startPoint y: 95, endPoint x: 171, endPoint y: 16, distance: 178.5
click at [171, 16] on div "Timken Wheel Bearing and Race Set $30.11 from Home Depot Brand Name Timken Prod…" at bounding box center [242, 125] width 484 height 225
copy tbody "Brand Name Timken Product Name Wheel Bearing and Race Set Variant Name Retailer…"
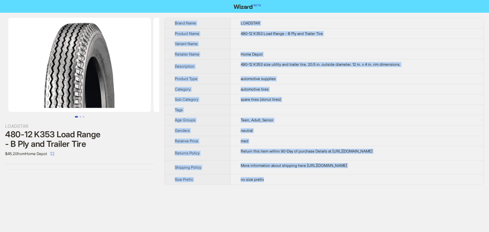
drag, startPoint x: 271, startPoint y: 184, endPoint x: 285, endPoint y: 181, distance: 14.7
click at [285, 181] on div "LOADSTAR 480-12 K353 Load Range - B Ply and Trailer Tire $45.20 from Home Depot…" at bounding box center [244, 102] width 489 height 178
copy tbody "Brand Name LOADSTAR Product Name 480-12 K353 Load Range - B Ply and Trailer Tir…"
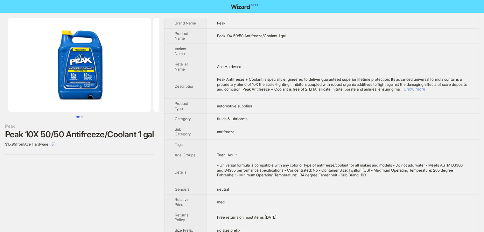
click at [425, 90] on button "Show more" at bounding box center [414, 89] width 21 height 5
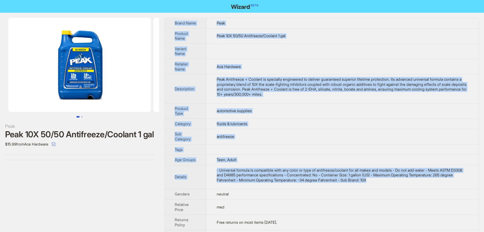
drag, startPoint x: 398, startPoint y: 187, endPoint x: 164, endPoint y: 15, distance: 290.3
click at [164, 15] on div "Peak Peak 10X 50/50 Antifreeze/Coolant 1 gal $15.99 from Ace Hardware Brand Nam…" at bounding box center [242, 129] width 484 height 233
copy tbody "Brand Name Peak Product Name Peak 10X 50/50 Antifreeze/Coolant 1 gal Variant Na…"
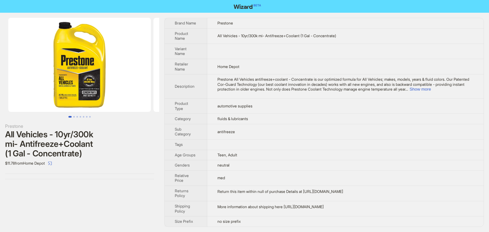
click at [456, 92] on td "Prestone All Vehicles antifreeze+coolant - Concentrate is our optimized formula…" at bounding box center [345, 86] width 276 height 24
click at [430, 89] on button "Show more" at bounding box center [419, 89] width 21 height 5
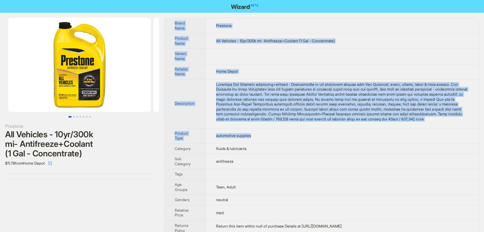
drag, startPoint x: 272, startPoint y: 143, endPoint x: 162, endPoint y: 20, distance: 164.7
click at [162, 20] on div "Prestone All Vehicles - 10yr/300k mi- Antifreeze+Coolant (1 Gal - Concentrate) …" at bounding box center [242, 140] width 484 height 254
copy tbody "Brand Name Prestone Product Name All Vehicles - 10yr/300k mi- Antifreeze+Coolan…"
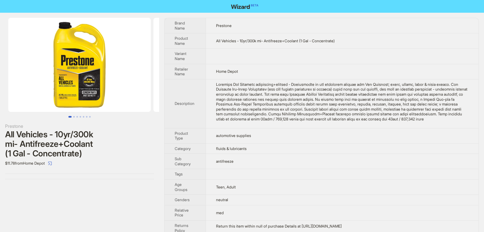
click at [289, 150] on td "fluids & lubricants" at bounding box center [341, 148] width 273 height 10
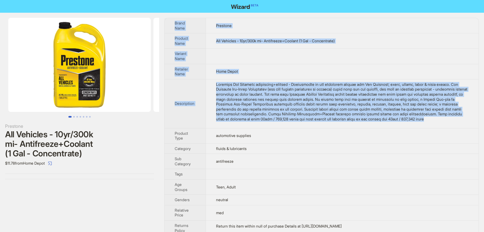
drag, startPoint x: 262, startPoint y: 128, endPoint x: 165, endPoint y: 18, distance: 146.1
click at [165, 18] on tbody "Brand Name Prestone Product Name All Vehicles - 10yr/300k mi- Antifreeze+Coolan…" at bounding box center [321, 139] width 314 height 243
copy tbody "Brand Name Prestone Product Name All Vehicles - 10yr/300k mi- Antifreeze+Coolan…"
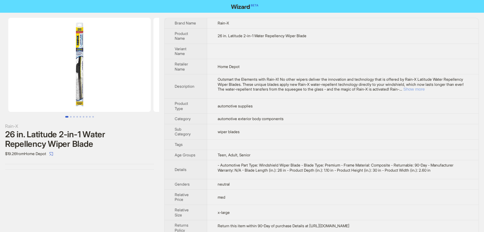
click at [424, 89] on button "Show more" at bounding box center [413, 89] width 21 height 5
click at [71, 116] on button "Go to slide 2" at bounding box center [71, 117] width 2 height 2
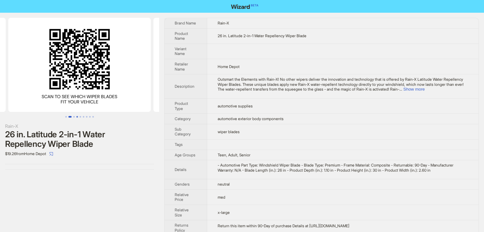
click at [77, 116] on button "Go to slide 4" at bounding box center [77, 117] width 2 height 2
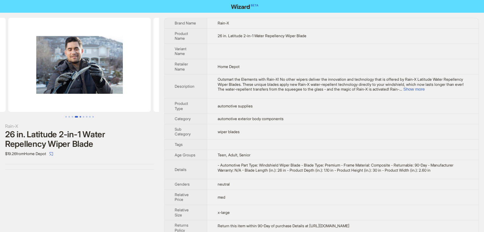
click at [80, 116] on button "Go to slide 5" at bounding box center [81, 117] width 2 height 2
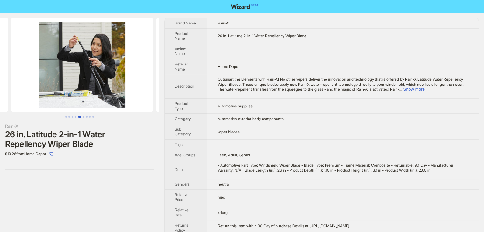
scroll to position [0, 580]
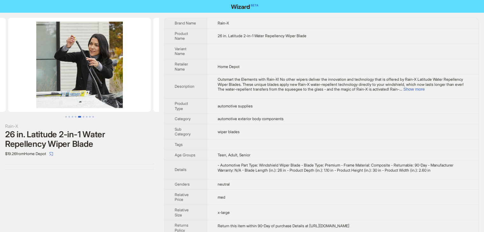
click at [80, 118] on button "Go to slide 5" at bounding box center [79, 117] width 3 height 2
click at [83, 118] on button "Go to slide 6" at bounding box center [84, 117] width 2 height 2
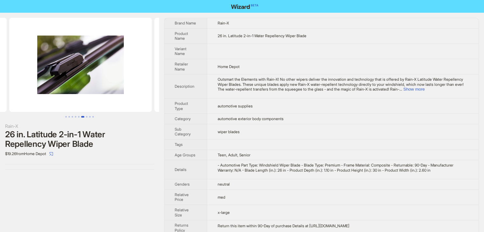
scroll to position [0, 725]
click at [86, 118] on button "Go to slide 7" at bounding box center [87, 117] width 2 height 2
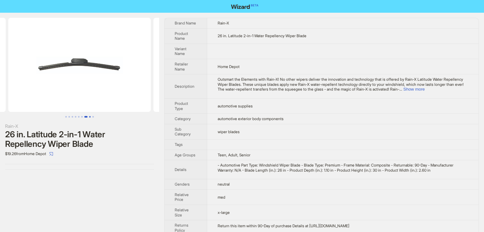
click at [90, 118] on button "Go to slide 8" at bounding box center [90, 117] width 2 height 2
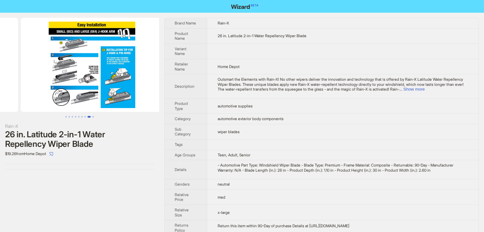
scroll to position [0, 1015]
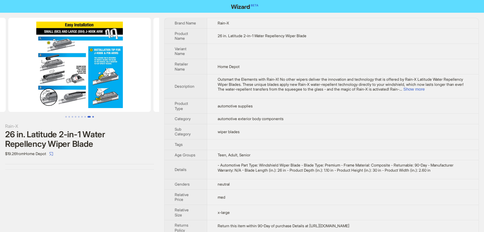
click at [94, 118] on button "Go to slide 9" at bounding box center [93, 117] width 2 height 2
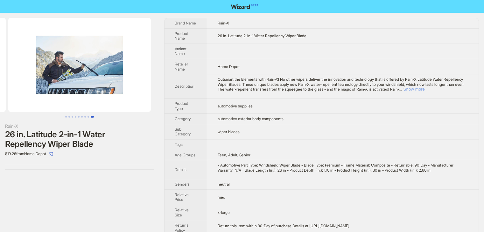
click at [424, 90] on button "Show more" at bounding box center [413, 89] width 21 height 5
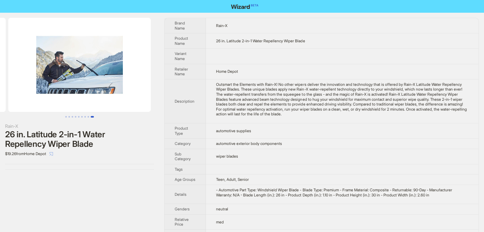
click at [53, 154] on button "button" at bounding box center [51, 154] width 10 height 10
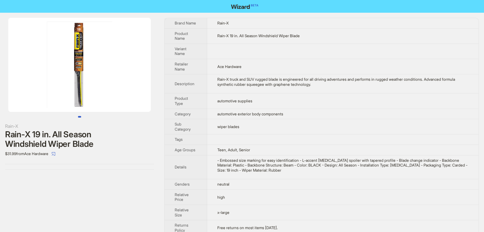
click at [76, 78] on img at bounding box center [79, 65] width 143 height 94
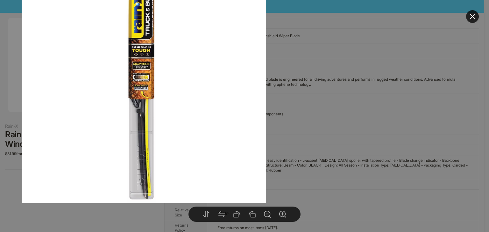
click at [368, 96] on div at bounding box center [244, 116] width 489 height 232
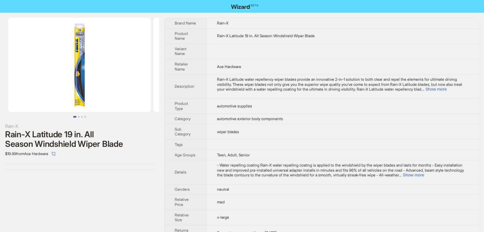
click at [89, 69] on img at bounding box center [79, 65] width 143 height 94
click at [83, 90] on img at bounding box center [79, 65] width 143 height 94
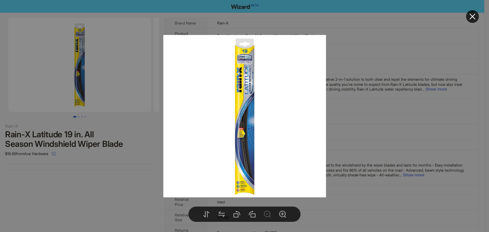
click at [379, 81] on div at bounding box center [244, 116] width 489 height 232
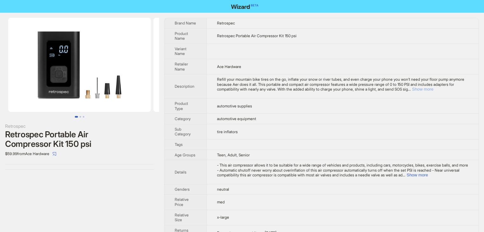
click at [433, 88] on button "Show more" at bounding box center [422, 89] width 21 height 5
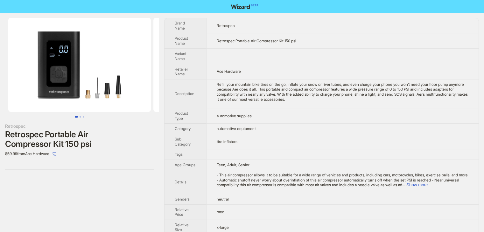
click at [312, 78] on td "Ace Hardware" at bounding box center [342, 71] width 272 height 15
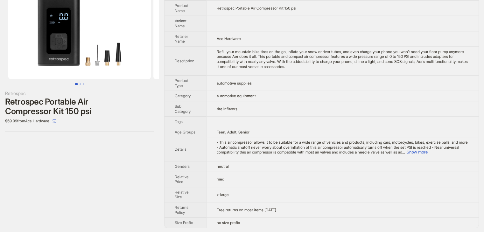
scroll to position [33, 0]
drag, startPoint x: 453, startPoint y: 150, endPoint x: 448, endPoint y: 150, distance: 5.1
click at [428, 150] on button "Show more" at bounding box center [416, 152] width 21 height 5
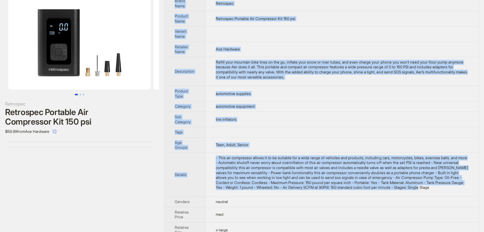
scroll to position [0, 0]
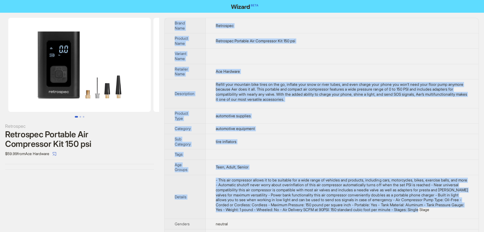
drag, startPoint x: 280, startPoint y: 184, endPoint x: 173, endPoint y: 22, distance: 194.3
click at [173, 22] on tbody "Brand Name Retrospec Product Name Retrospec Portable Air Compressor Kit 150 psi…" at bounding box center [321, 152] width 314 height 268
copy tbody "Brand Name Retrospec Product Name Retrospec Portable Air Compressor Kit 150 psi…"
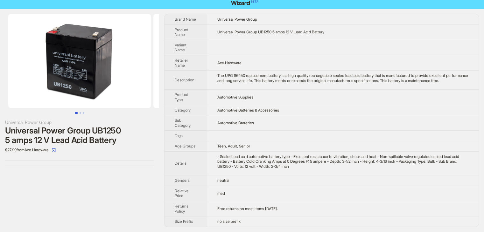
scroll to position [8, 0]
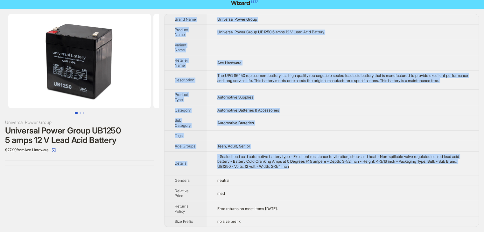
drag, startPoint x: 315, startPoint y: 168, endPoint x: 173, endPoint y: 12, distance: 211.0
click at [173, 14] on tbody "Brand Name Universal Power Group Product Name Universal Power Group UB1250 5 am…" at bounding box center [321, 120] width 314 height 212
copy tbody "Brand Name Universal Power Group Product Name Universal Power Group UB1250 5 am…"
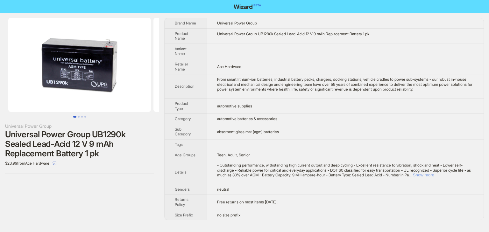
click at [434, 176] on button "Show more" at bounding box center [423, 175] width 21 height 5
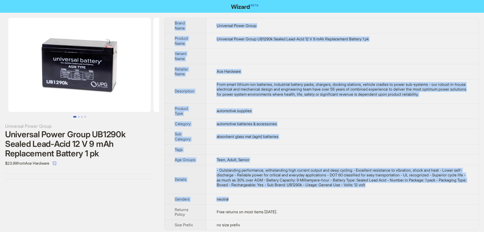
drag, startPoint x: 416, startPoint y: 200, endPoint x: 168, endPoint y: 22, distance: 305.6
click at [168, 22] on tbody "Brand Name Universal Power Group Product Name Universal Power Group UB1290k Sea…" at bounding box center [321, 124] width 314 height 212
copy tbody "Brand Name Universal Power Group Product Name Universal Power Group UB1290k Sea…"
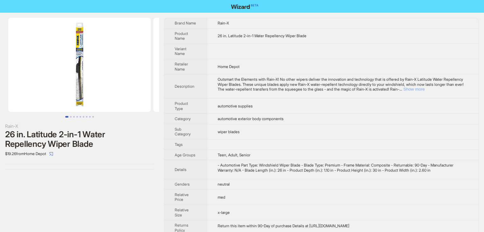
click at [424, 91] on button "Show more" at bounding box center [413, 89] width 21 height 5
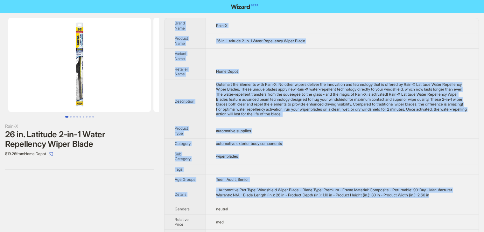
drag, startPoint x: 452, startPoint y: 196, endPoint x: 167, endPoint y: 19, distance: 335.4
click at [167, 19] on tbody "Brand Name Rain-X Product Name 26 in. Latitude 2-in-1 Water Repellency Wiper Bl…" at bounding box center [321, 152] width 314 height 268
copy tbody "Brand Name Rain-X Product Name 26 in. Latitude 2-in-1 Water Repellency Wiper Bl…"
click at [302, 58] on td at bounding box center [342, 56] width 273 height 15
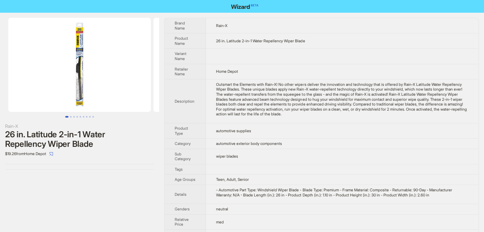
click at [74, 93] on img at bounding box center [79, 65] width 143 height 94
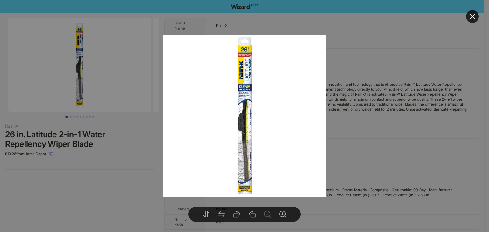
click at [351, 91] on div at bounding box center [244, 116] width 489 height 232
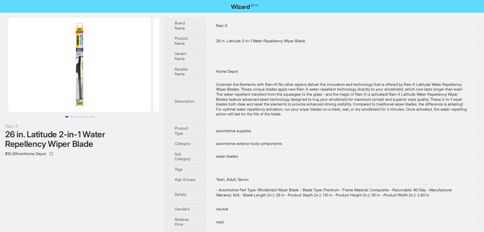
click at [84, 80] on img at bounding box center [79, 65] width 143 height 94
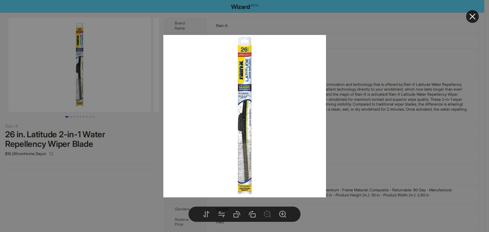
click at [396, 69] on div at bounding box center [244, 116] width 489 height 232
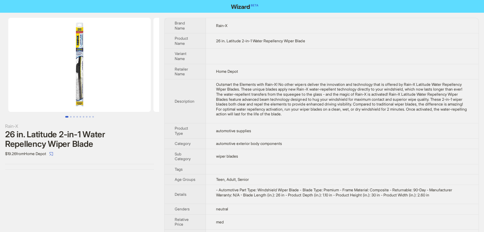
click at [87, 70] on img at bounding box center [79, 65] width 143 height 94
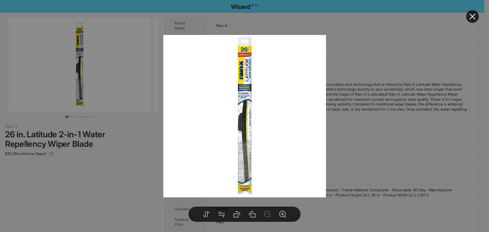
drag, startPoint x: 394, startPoint y: 58, endPoint x: 337, endPoint y: 16, distance: 71.3
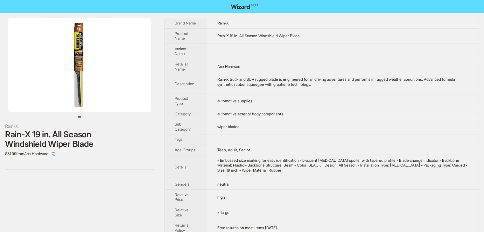
click at [99, 64] on img at bounding box center [79, 65] width 143 height 94
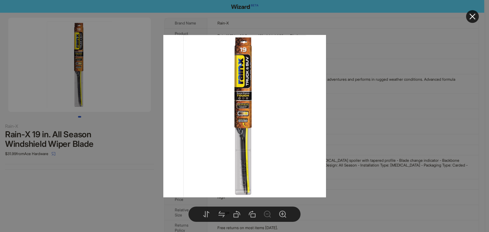
click at [380, 91] on div at bounding box center [244, 116] width 489 height 232
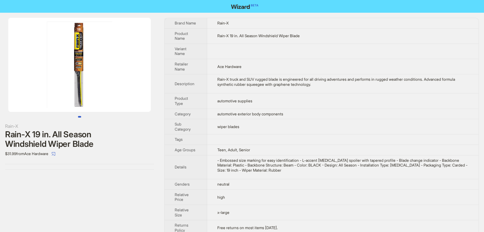
click at [132, 65] on img at bounding box center [79, 65] width 143 height 94
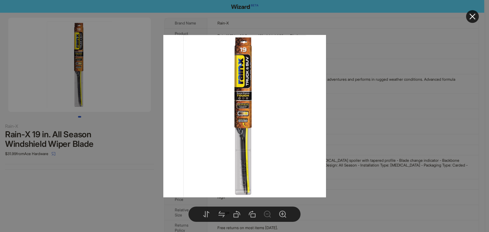
click at [374, 67] on div at bounding box center [244, 116] width 489 height 232
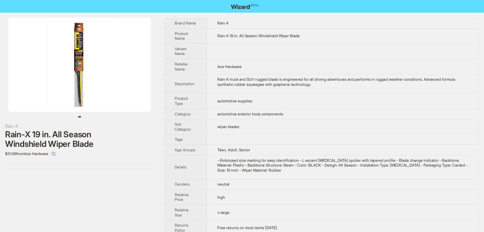
click at [100, 55] on img at bounding box center [79, 65] width 143 height 94
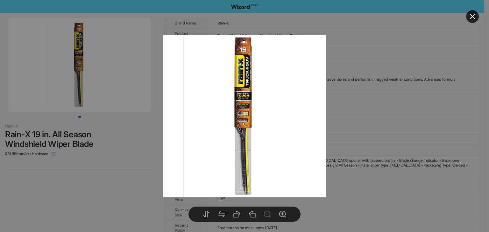
click at [375, 73] on div at bounding box center [244, 116] width 489 height 232
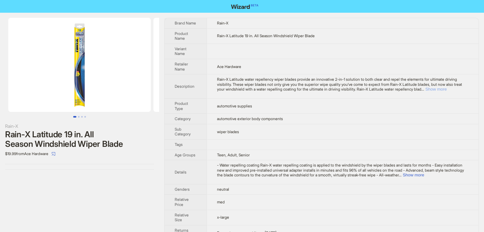
click at [447, 89] on button "Show more" at bounding box center [435, 89] width 21 height 5
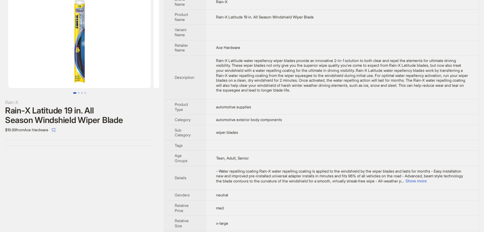
scroll to position [48, 0]
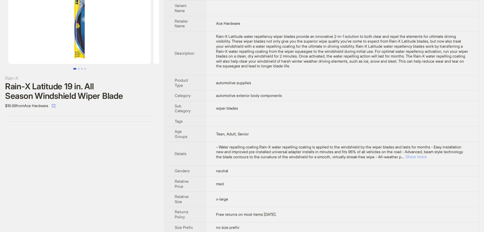
click at [427, 155] on button "Show more" at bounding box center [415, 157] width 21 height 5
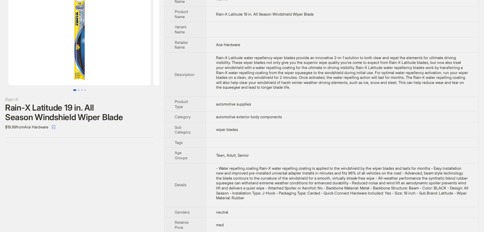
scroll to position [16, 0]
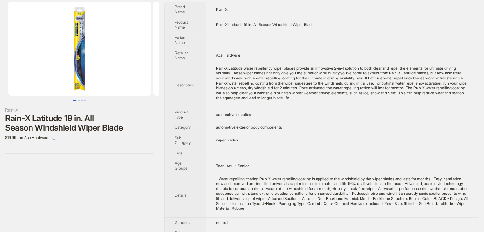
click at [108, 54] on img at bounding box center [79, 49] width 143 height 94
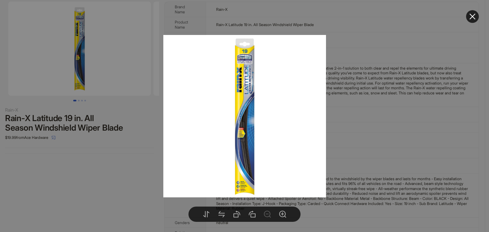
click at [366, 79] on div at bounding box center [244, 116] width 489 height 232
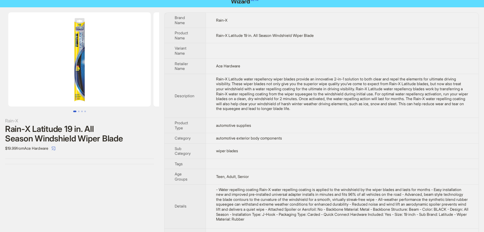
scroll to position [0, 0]
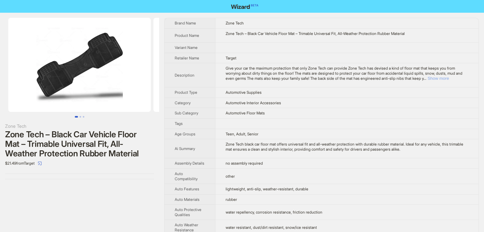
click at [449, 79] on button "Show more" at bounding box center [438, 78] width 21 height 5
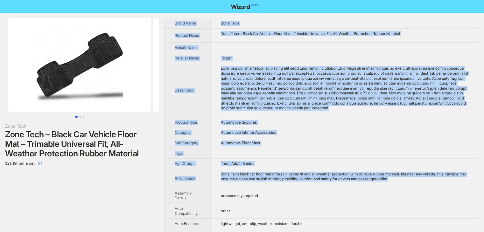
drag, startPoint x: 429, startPoint y: 180, endPoint x: 168, endPoint y: 19, distance: 306.8
copy tbody "Lorem Ipsu Dolo Sita Consect Adip Elit Sedd – Eiusm Tem Incidid Utlab Etd – Mag…"
click at [273, 45] on td at bounding box center [344, 48] width 268 height 10
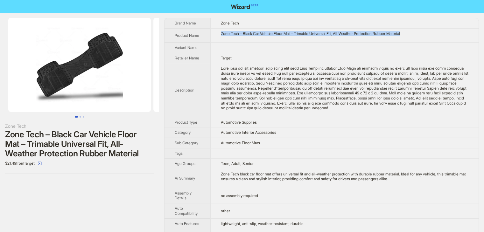
drag, startPoint x: 417, startPoint y: 32, endPoint x: 222, endPoint y: 32, distance: 195.3
click at [222, 32] on div "Zone Tech – Black Car Vehicle Floor Mat – Trimable Universal Fit, All-Weather P…" at bounding box center [344, 33] width 247 height 5
copy div "Zone Tech – Black Car Vehicle Floor Mat – Trimable Universal Fit, All-Weather P…"
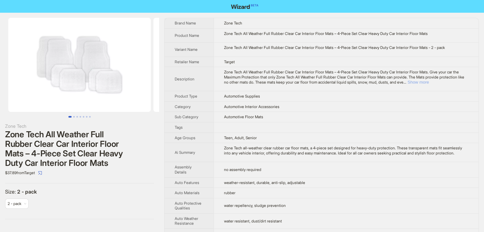
click at [429, 83] on button "Show more" at bounding box center [417, 82] width 21 height 5
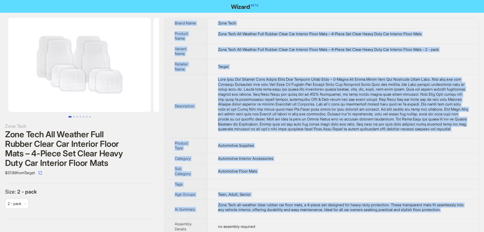
drag, startPoint x: 258, startPoint y: 191, endPoint x: 172, endPoint y: 23, distance: 189.2
copy tbody "Lorem Ipsu Dolo Sita Consect Adip Elit Sedd Eiu Tempori Utla Etdolo Magna Ali E…"
click at [394, 52] on td "Zone Tech All Weather Full Rubber Clear Car Interior Floor Mats – 4-Piece Set C…" at bounding box center [342, 51] width 271 height 15
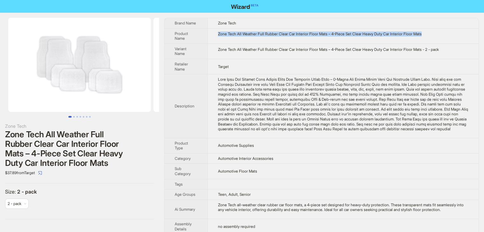
drag, startPoint x: 437, startPoint y: 34, endPoint x: 212, endPoint y: 36, distance: 224.6
click at [212, 36] on td "Zone Tech All Weather Full Rubber Clear Car Interior Floor Mats – 4-Piece Set C…" at bounding box center [342, 35] width 271 height 15
copy div "Zone Tech All Weather Full Rubber Clear Car Interior Floor Mats – 4-Piece Set C…"
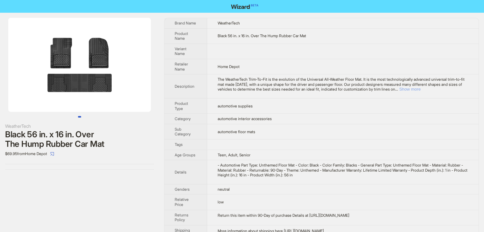
click at [420, 87] on button "Show more" at bounding box center [409, 89] width 21 height 5
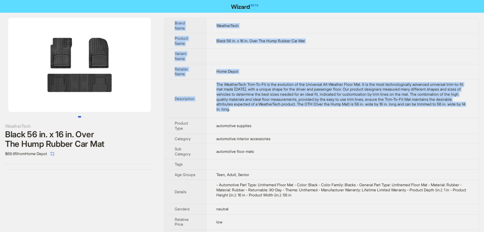
drag, startPoint x: 296, startPoint y: 111, endPoint x: 164, endPoint y: 22, distance: 159.4
click at [164, 22] on div "WeatherTech Black 56 in. x 16 in. Over The Hump Rubber Car Mat $69.95 from Home…" at bounding box center [242, 144] width 484 height 263
copy tbody "Brand Name WeatherTech Product Name Black 56 in. x 16 in. Over The Hump Rubber …"
drag, startPoint x: 309, startPoint y: 61, endPoint x: 310, endPoint y: 52, distance: 9.2
click at [309, 60] on td at bounding box center [342, 56] width 272 height 15
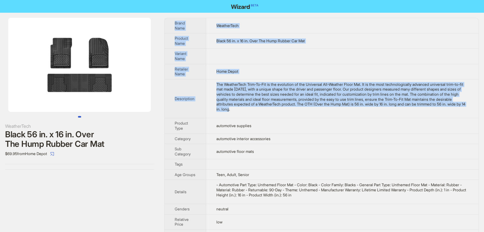
click at [320, 41] on td "Black 56 in. x 16 in. Over The Hump Rubber Car Mat" at bounding box center [342, 40] width 272 height 15
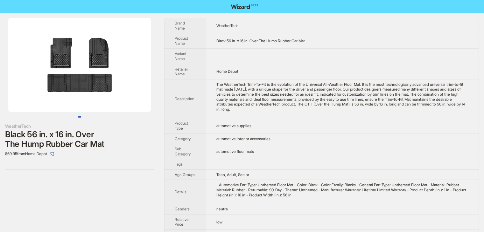
click at [320, 41] on td "Black 56 in. x 16 in. Over The Hump Rubber Car Mat" at bounding box center [342, 40] width 272 height 15
drag, startPoint x: 332, startPoint y: 40, endPoint x: 176, endPoint y: 24, distance: 157.4
click at [176, 24] on tbody "Brand Name WeatherTech Product Name Black 56 in. x 16 in. Over The Hump Rubber …" at bounding box center [321, 144] width 314 height 253
copy tbody "Brand Name WeatherTech Product Name Black 56 in. x 16 in. Over The Hump Rubber …"
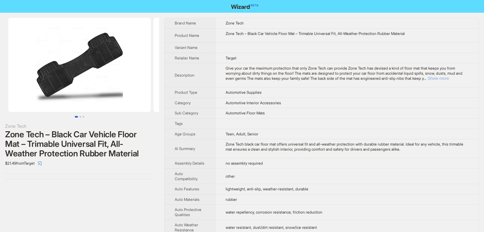
click at [449, 78] on button "Show more" at bounding box center [438, 78] width 21 height 5
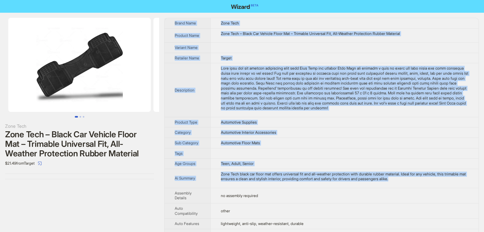
drag, startPoint x: 438, startPoint y: 120, endPoint x: 171, endPoint y: 23, distance: 283.9
copy tbody "Brand Name Zone Tech Product Name Zone Tech – Black Car Vehicle Floor Mat – Tri…"
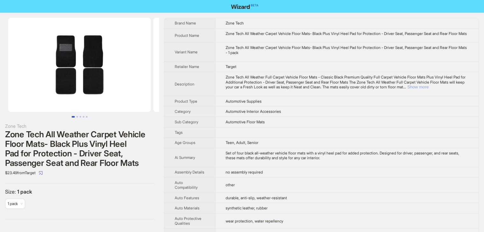
click at [428, 89] on button "Show more" at bounding box center [417, 87] width 21 height 5
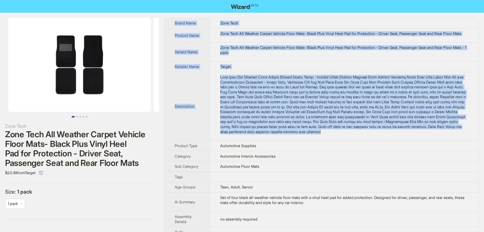
drag, startPoint x: 447, startPoint y: 139, endPoint x: 173, endPoint y: 24, distance: 296.6
copy tbody "Brand Name Zone Tech Product Name Zone Tech All Weather Carpet Vehicle Floor Ma…"
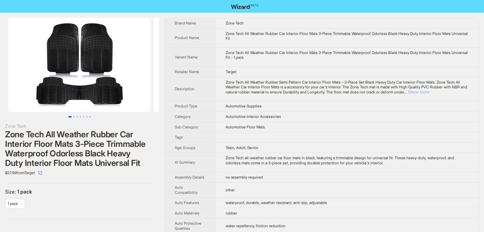
click at [429, 92] on button "Show more" at bounding box center [418, 92] width 21 height 5
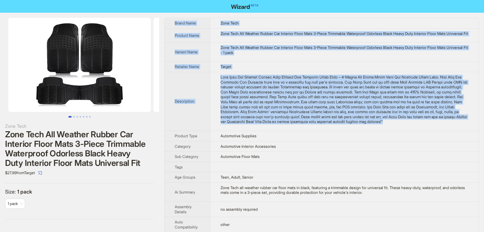
drag, startPoint x: 267, startPoint y: 134, endPoint x: 167, endPoint y: 23, distance: 149.1
copy tbody "Brand Name Zone Tech Product Name Zone Tech All Weather Rubber Car Interior Flo…"
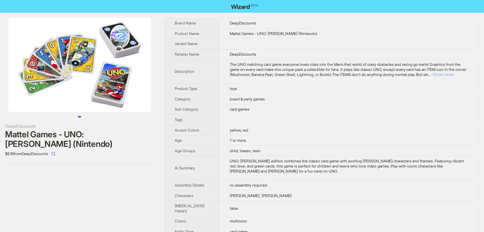
click at [452, 77] on button "Show more" at bounding box center [442, 74] width 21 height 5
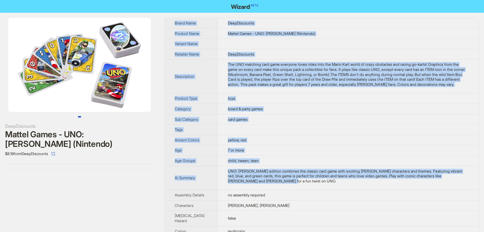
drag, startPoint x: 268, startPoint y: 184, endPoint x: 165, endPoint y: 20, distance: 192.8
click at [165, 20] on tbody "Brand Name DeepDiscounts Product Name Mattel Games - UNO: Mario Kart (Nintendo)…" at bounding box center [321, 224] width 314 height 413
copy tbody "Brand Name DeepDiscounts Product Name Mattel Games - UNO: Mario Kart (Nintendo)…"
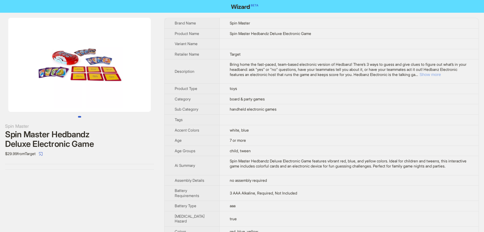
click at [441, 73] on button "Show more" at bounding box center [429, 74] width 21 height 5
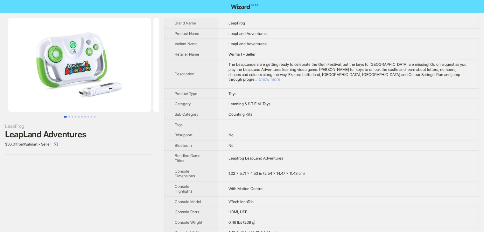
click at [280, 77] on button "Show more" at bounding box center [269, 79] width 21 height 5
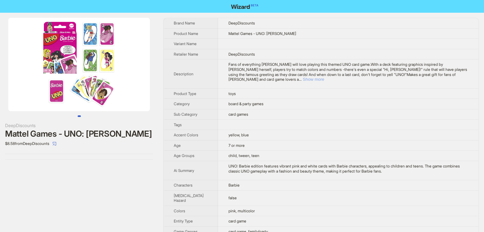
click at [324, 82] on button "Show more" at bounding box center [313, 79] width 21 height 5
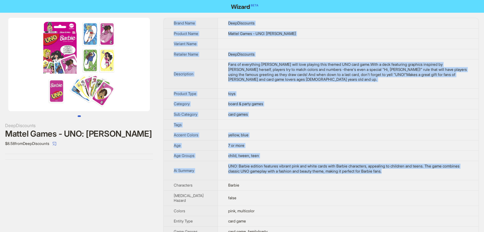
drag, startPoint x: 391, startPoint y: 205, endPoint x: 173, endPoint y: 14, distance: 289.0
click at [173, 14] on div "DeepDiscounts Mattel Games - UNO: Barbie $8.58 from DeepDiscounts Brand Name De…" at bounding box center [242, 209] width 484 height 393
copy tbody "Brand Name DeepDiscounts Product Name Mattel Games - UNO: [PERSON_NAME] Name Re…"
click at [289, 88] on td "Fans of everything [PERSON_NAME] will love playing this themed UNO card game.Wi…" at bounding box center [348, 73] width 261 height 29
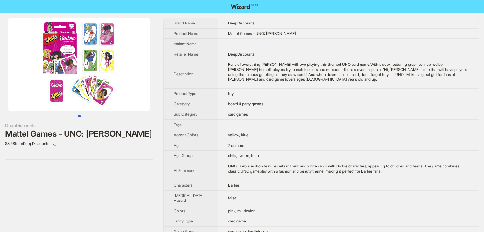
click at [306, 39] on td "Mattel Games - UNO: [PERSON_NAME]" at bounding box center [348, 33] width 261 height 10
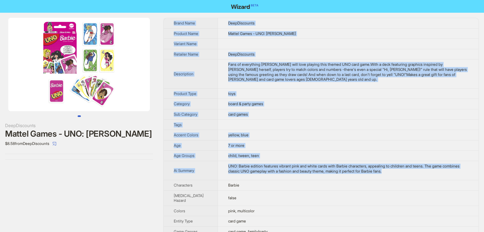
drag, startPoint x: 393, startPoint y: 201, endPoint x: 171, endPoint y: 14, distance: 291.0
click at [171, 14] on div "DeepDiscounts Mattel Games - UNO: Barbie $8.58 from DeepDiscounts Brand Name De…" at bounding box center [242, 209] width 484 height 393
copy tbody "Brand Name DeepDiscounts Product Name Mattel Games - UNO: Barbie Variant Name R…"
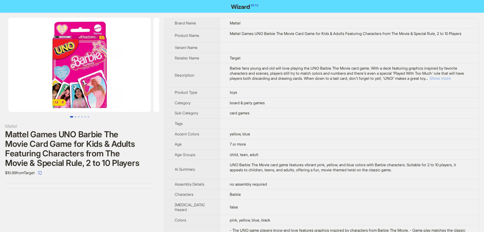
click at [449, 78] on button "Show more" at bounding box center [439, 78] width 21 height 5
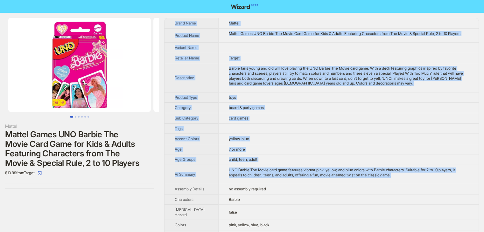
drag, startPoint x: 400, startPoint y: 181, endPoint x: 172, endPoint y: 22, distance: 278.2
copy tbody "Brand Name Mattel Product Name Mattel Games UNO Barbie The Movie Card Game for …"
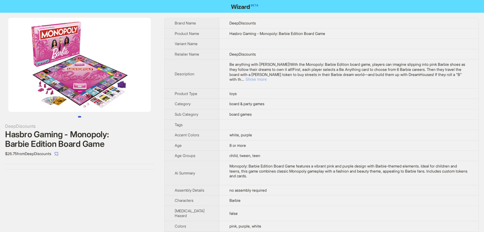
click at [267, 82] on button "Show more" at bounding box center [255, 79] width 21 height 5
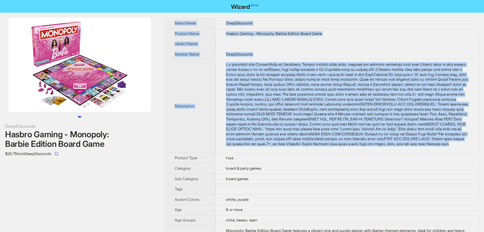
drag, startPoint x: 328, startPoint y: 172, endPoint x: 173, endPoint y: 23, distance: 215.1
copy tbody "Brand Name DeepDiscounts Product Name Hasbro Gaming - Monopoly: Barbie Edition …"
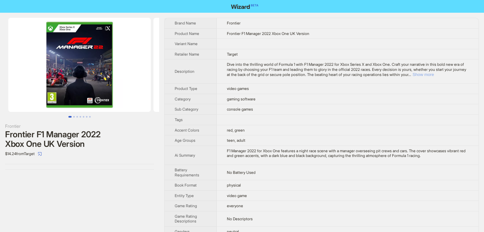
click at [434, 73] on button "Show more" at bounding box center [422, 74] width 21 height 5
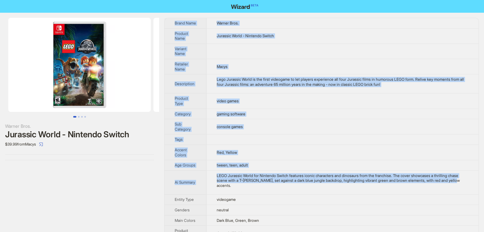
drag, startPoint x: 304, startPoint y: 191, endPoint x: 167, endPoint y: 20, distance: 220.0
click at [167, 20] on tbody "Brand Name Warner Bros. Product Name Jurassic World - Nintendo Switch Variant N…" at bounding box center [321, 162] width 314 height 288
copy tbody "Brand Name Warner Bros. Product Name Jurassic World - Nintendo Switch Variant N…"
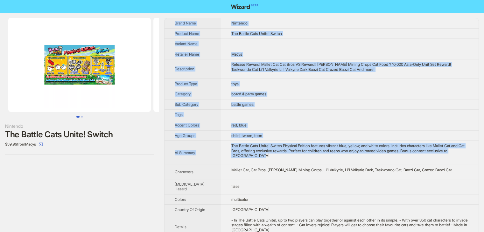
drag, startPoint x: 272, startPoint y: 157, endPoint x: 163, endPoint y: 21, distance: 175.1
click at [163, 21] on div "Nintendo The Battle Cats Unite! Switch $59.99 from Macys Brand Name Nintendo Pr…" at bounding box center [242, 220] width 484 height 414
copy tbody "Brand Name Nintendo Product Name The Battle Cats Unite! Switch Variant Name Ret…"
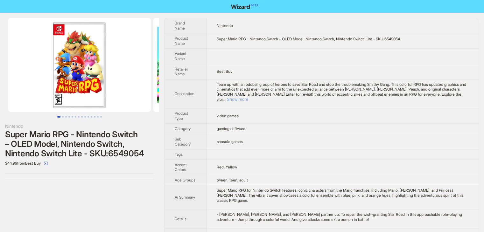
click at [248, 97] on button "Show more" at bounding box center [237, 99] width 21 height 5
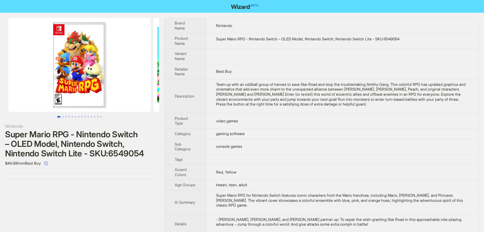
click at [71, 73] on img at bounding box center [79, 65] width 143 height 94
click at [61, 98] on img at bounding box center [79, 65] width 143 height 94
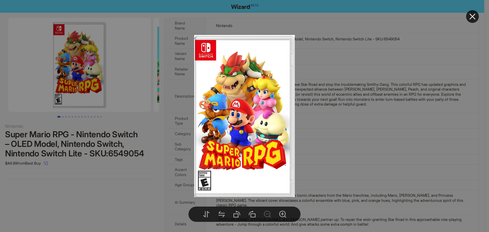
click at [338, 82] on div at bounding box center [244, 116] width 489 height 232
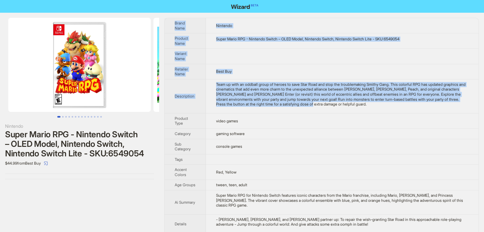
drag, startPoint x: 387, startPoint y: 108, endPoint x: 166, endPoint y: 24, distance: 236.6
click at [166, 24] on tbody "Brand Name Nintendo Product Name Super Mario RPG - Nintendo Switch – OLED Model…" at bounding box center [321, 168] width 314 height 301
copy tbody "Brand Name Nintendo Product Name Super Mario RPG - Nintendo Switch – OLED Model…"
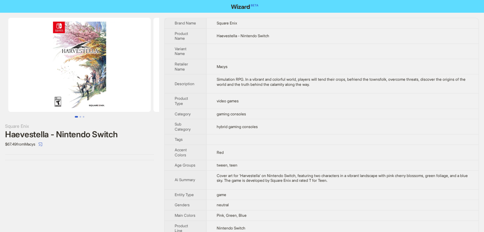
click at [59, 86] on img at bounding box center [79, 65] width 143 height 94
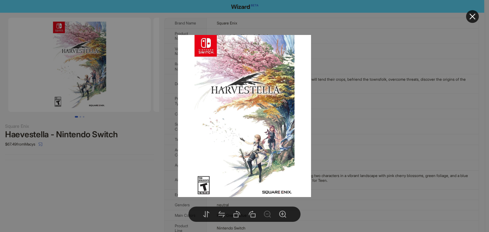
click at [360, 95] on div at bounding box center [244, 116] width 489 height 232
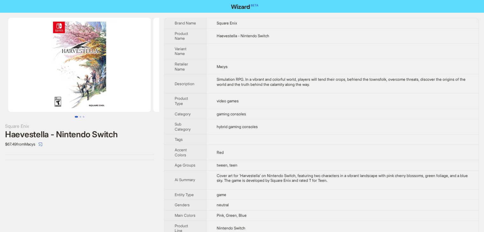
click at [91, 87] on img at bounding box center [79, 65] width 143 height 94
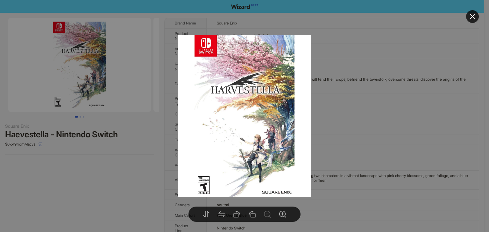
click at [371, 125] on div at bounding box center [244, 116] width 489 height 232
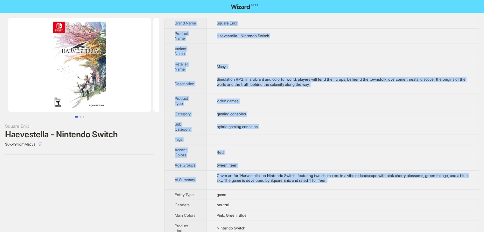
drag, startPoint x: 330, startPoint y: 168, endPoint x: 167, endPoint y: 21, distance: 218.9
click at [167, 21] on tbody "Brand Name Square Enix Product Name Haevestella - Nintendo Switch Variant Name …" at bounding box center [321, 144] width 314 height 252
copy tbody "Brand Name Square Enix Product Name Haevestella - Nintendo Switch Variant Name …"
click at [108, 100] on img at bounding box center [79, 65] width 143 height 94
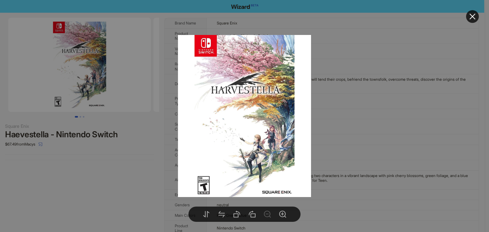
click at [105, 180] on div at bounding box center [244, 116] width 489 height 232
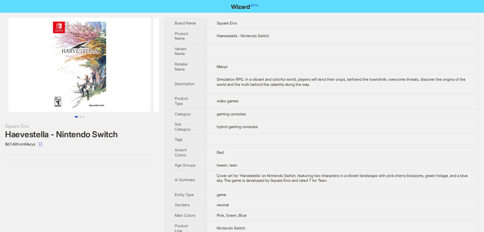
click at [58, 86] on img at bounding box center [79, 65] width 143 height 94
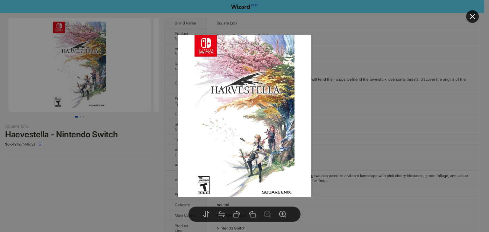
click at [332, 121] on div at bounding box center [244, 116] width 489 height 232
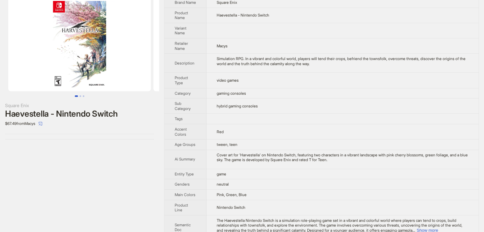
scroll to position [32, 0]
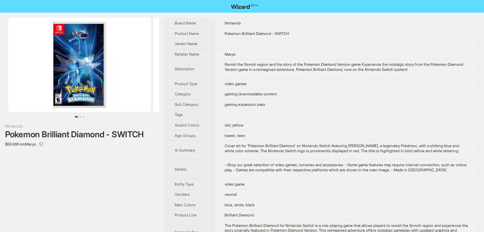
click at [84, 95] on img at bounding box center [79, 65] width 143 height 94
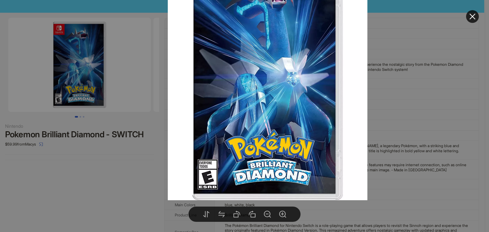
click at [389, 125] on div at bounding box center [244, 116] width 489 height 232
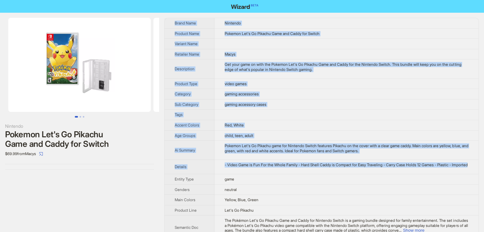
drag, startPoint x: 261, startPoint y: 175, endPoint x: 165, endPoint y: 18, distance: 183.8
click at [165, 18] on tbody "Brand Name Nintendo Product Name Pokemon Let's Go Pikachu Game and Caddy for Sw…" at bounding box center [321, 148] width 314 height 261
copy tbody "Brand Name Nintendo Product Name Pokemon Let's Go Pikachu Game and Caddy for Sw…"
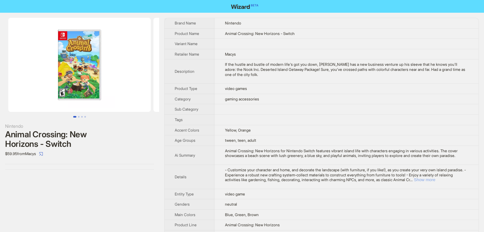
click at [435, 182] on button "Show more" at bounding box center [424, 180] width 21 height 5
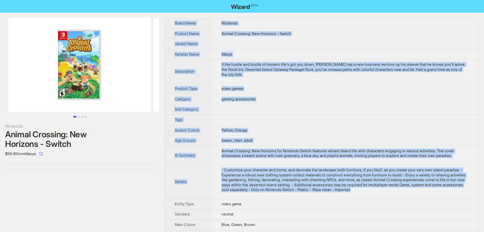
drag, startPoint x: 428, startPoint y: 191, endPoint x: 169, endPoint y: 22, distance: 309.6
click at [169, 22] on tbody "Brand Name Nintendo Product Name Animal Crossing: New Horizons - Switch Variant…" at bounding box center [321, 161] width 314 height 286
copy tbody "Brand Name Nintendo Product Name Animal Crossing: New Horizons - Switch Variant…"
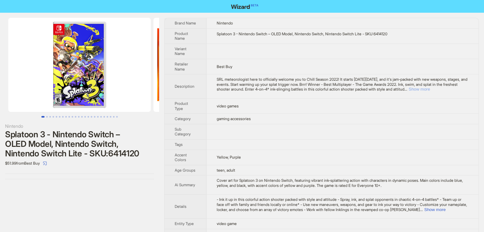
click at [430, 90] on button "Show more" at bounding box center [418, 89] width 21 height 5
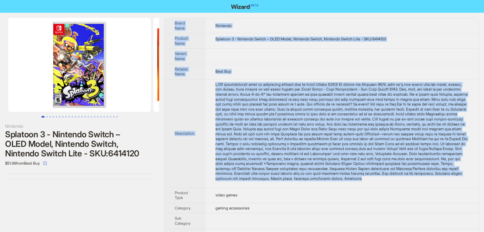
drag, startPoint x: 423, startPoint y: 186, endPoint x: 163, endPoint y: 18, distance: 309.7
click at [163, 18] on div "Nintendo Splatoon 3 - Nintendo Switch – OLED Model, Nintendo Switch, Nintendo S…" at bounding box center [242, 208] width 484 height 391
copy tbody "Lorem Ipsu Dolorsit Ametcon Adip Elitsedd 5 - Eiusmodt Incidi – UTLA Etdol, Mag…"
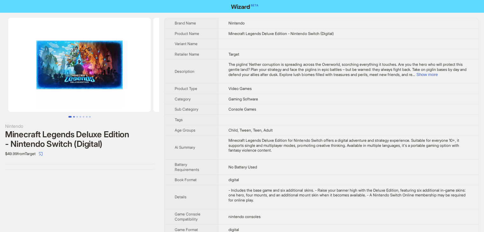
click at [74, 116] on button "Go to slide 2" at bounding box center [74, 117] width 2 height 2
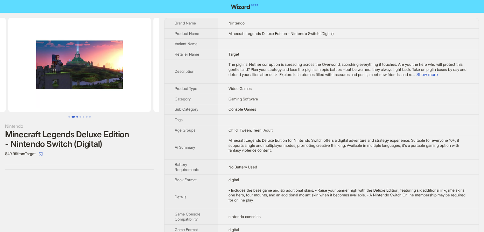
click at [76, 116] on button "Go to slide 3" at bounding box center [77, 117] width 2 height 2
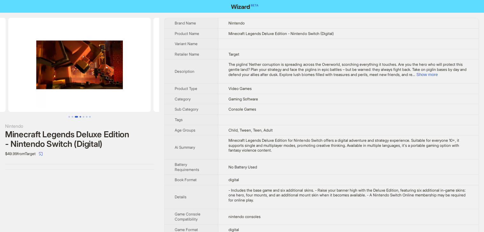
click at [80, 117] on button "Go to slide 4" at bounding box center [81, 117] width 2 height 2
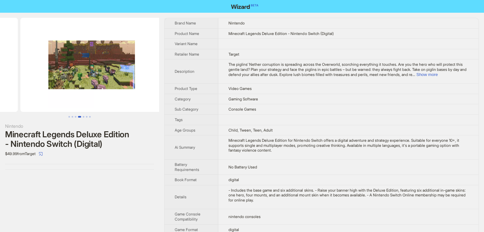
scroll to position [0, 435]
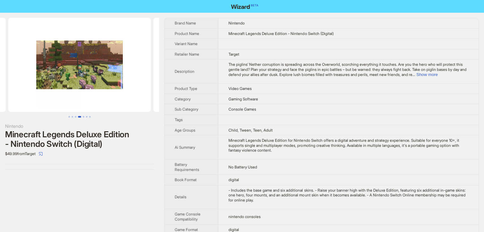
click at [81, 117] on button "Go to slide 4" at bounding box center [79, 117] width 3 height 2
click at [84, 117] on button "Go to slide 5" at bounding box center [84, 117] width 2 height 2
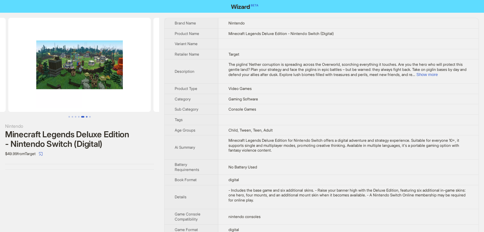
click at [86, 117] on button "Go to slide 6" at bounding box center [87, 117] width 2 height 2
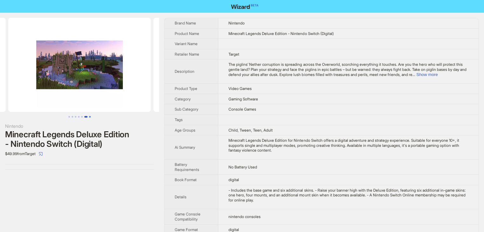
click at [90, 117] on button "Go to slide 7" at bounding box center [90, 117] width 2 height 2
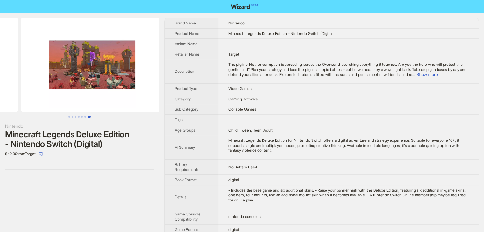
scroll to position [0, 870]
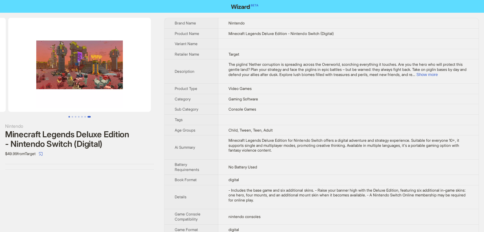
click at [69, 116] on button "Go to slide 1" at bounding box center [69, 117] width 2 height 2
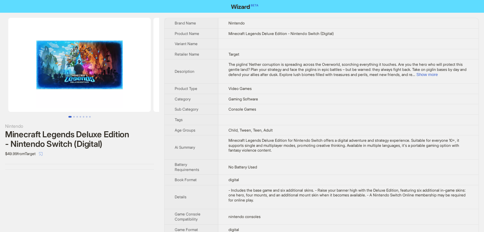
click at [43, 154] on icon "select" at bounding box center [41, 154] width 4 height 4
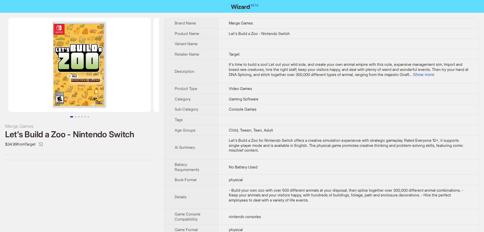
click at [86, 89] on img at bounding box center [79, 65] width 143 height 94
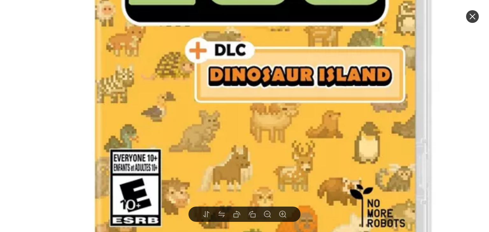
click at [472, 16] on icon "close" at bounding box center [472, 17] width 6 height 6
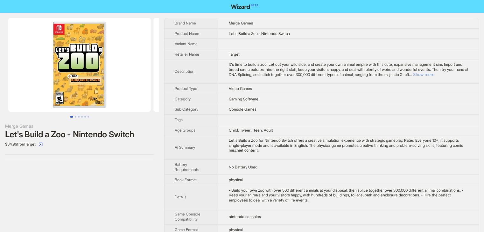
click at [434, 75] on button "Show more" at bounding box center [423, 74] width 21 height 5
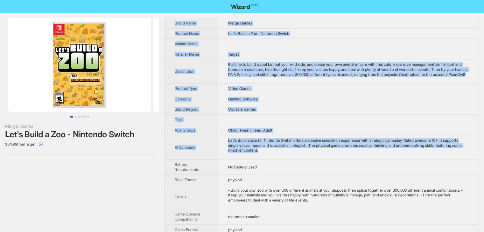
drag, startPoint x: 345, startPoint y: 161, endPoint x: 171, endPoint y: 22, distance: 223.5
click at [171, 22] on tbody "Brand Name Merge Games Product Name Let's Build a Zoo - Nintendo Switch Variant…" at bounding box center [321, 223] width 314 height 410
copy tbody "Brand Name Merge Games Product Name Let's Build a Zoo - Nintendo Switch Variant…"
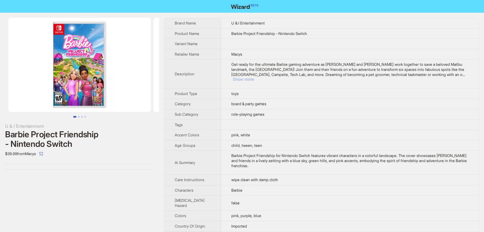
click at [254, 77] on button "Show more" at bounding box center [243, 79] width 21 height 5
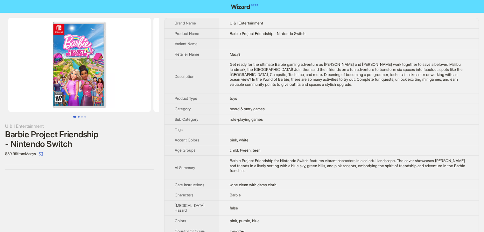
click at [78, 116] on button "Go to slide 2" at bounding box center [79, 117] width 2 height 2
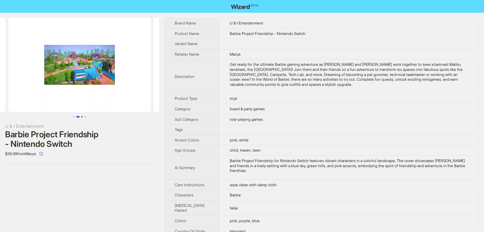
click at [82, 117] on button "Go to slide 3" at bounding box center [82, 117] width 2 height 2
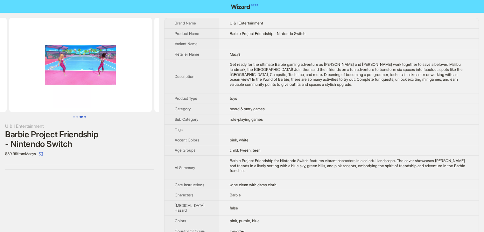
scroll to position [0, 290]
click at [87, 119] on div "U & I Entertainment Barbie Project Friendship - Nintendo Switch $39.99 from Mac…" at bounding box center [79, 94] width 159 height 162
click at [85, 118] on button "Go to slide 4" at bounding box center [85, 117] width 2 height 2
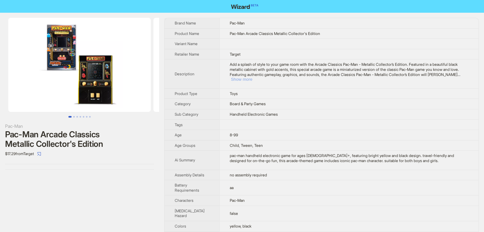
click at [252, 77] on button "Show more" at bounding box center [241, 79] width 21 height 5
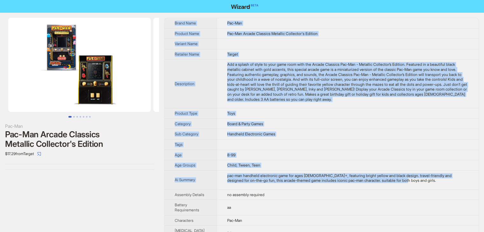
drag, startPoint x: 415, startPoint y: 186, endPoint x: 164, endPoint y: 18, distance: 302.0
copy tbody "Lorem Ipsu Dol-Sit Ametcon Adip Eli-Sed Doeius Temporin Utlabore Etdolorem'a En…"
click at [286, 120] on td "Board & Party Games" at bounding box center [348, 124] width 262 height 10
drag, startPoint x: 415, startPoint y: 182, endPoint x: 167, endPoint y: 19, distance: 296.4
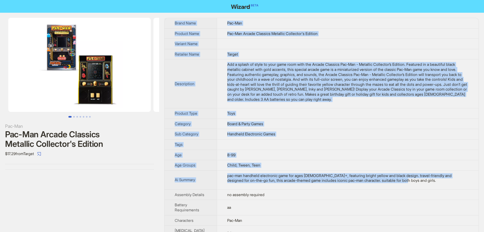
copy tbody "Lorem Ipsu Dol-Sit Ametcon Adip Eli-Sed Doeius Temporin Utlabore Etdolorem'a En…"
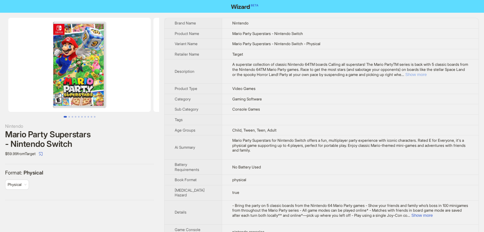
click at [427, 75] on button "Show more" at bounding box center [415, 74] width 21 height 5
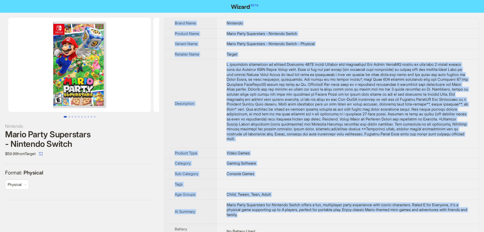
drag, startPoint x: 261, startPoint y: 188, endPoint x: 170, endPoint y: 24, distance: 187.3
copy tbody "Brand Name Nintendo Product Name Mario Party Superstars - Nintendo Switch Varia…"
click at [70, 118] on button "Go to slide 2" at bounding box center [69, 117] width 2 height 2
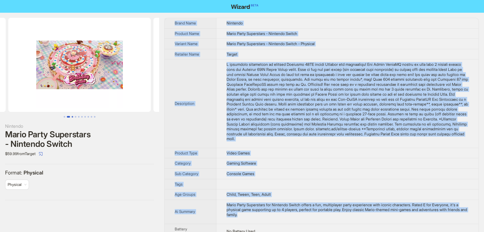
click at [73, 116] on button "Go to slide 3" at bounding box center [73, 117] width 2 height 2
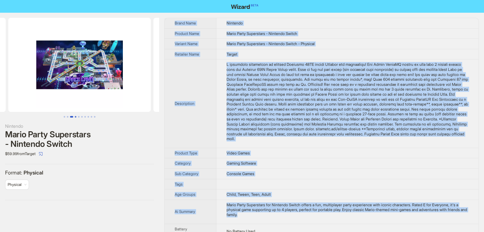
click at [75, 116] on button "Go to slide 4" at bounding box center [76, 117] width 2 height 2
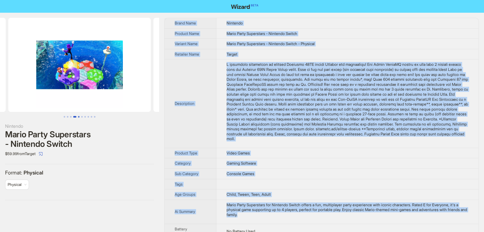
click at [79, 116] on button "Go to slide 5" at bounding box center [79, 117] width 2 height 2
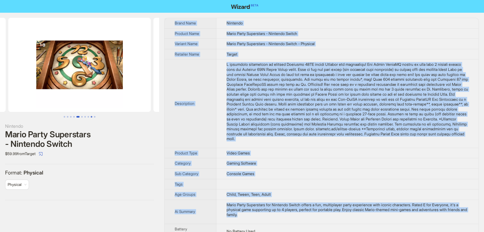
click at [92, 116] on button "Go to slide 9" at bounding box center [92, 117] width 2 height 2
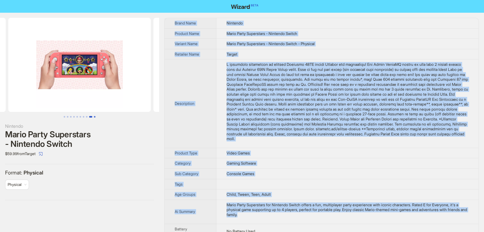
click at [94, 117] on button "Go to slide 10" at bounding box center [95, 117] width 2 height 2
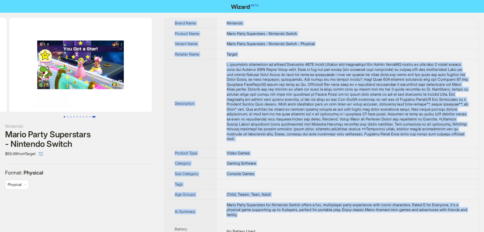
scroll to position [0, 1305]
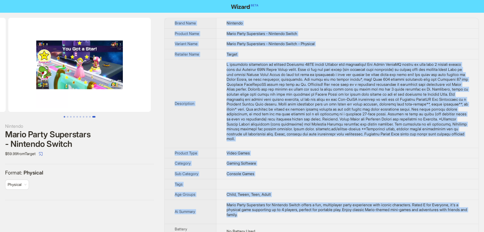
click at [64, 117] on button "Go to slide 1" at bounding box center [65, 117] width 2 height 2
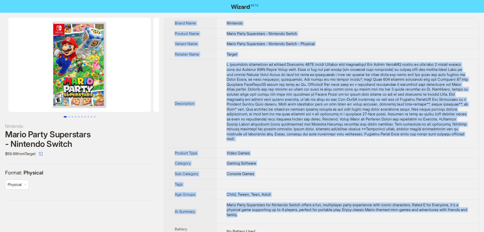
click at [334, 166] on td "Gaming Software" at bounding box center [347, 163] width 262 height 10
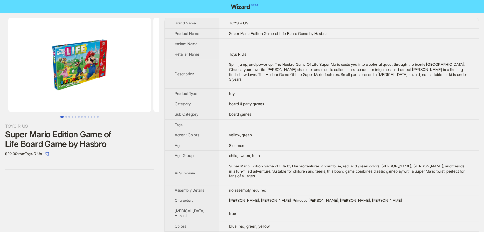
click at [300, 59] on td "Toys R Us" at bounding box center [349, 54] width 260 height 10
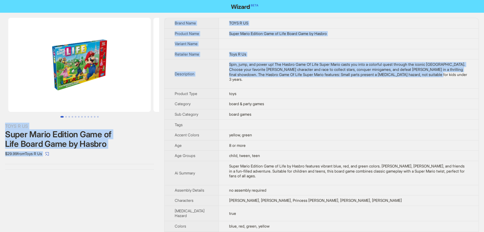
drag, startPoint x: 442, startPoint y: 90, endPoint x: 161, endPoint y: 28, distance: 288.0
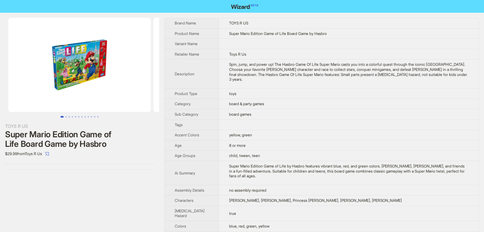
click at [295, 129] on td at bounding box center [349, 125] width 260 height 10
click at [310, 141] on td "yellow, green" at bounding box center [349, 135] width 260 height 10
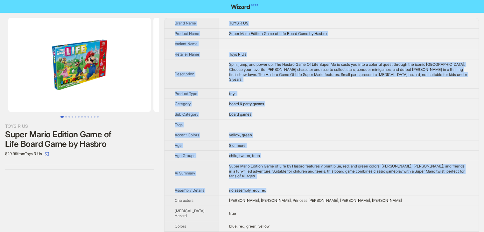
drag, startPoint x: 271, startPoint y: 201, endPoint x: 172, endPoint y: 21, distance: 206.0
copy tbody "Brand Name TOYS R US Product Name Super Mario Edition Game of Life Board Game b…"
click at [326, 32] on td "Super Mario Edition Game of Life Board Game by Hasbro" at bounding box center [349, 33] width 260 height 10
drag, startPoint x: 249, startPoint y: 194, endPoint x: 169, endPoint y: 19, distance: 192.7
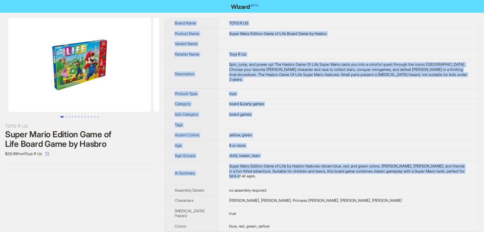
copy tbody "Brand Name TOYS R US Product Name Super Mario Edition Game of Life Board Game b…"
click at [278, 106] on td "board & party games" at bounding box center [349, 104] width 260 height 10
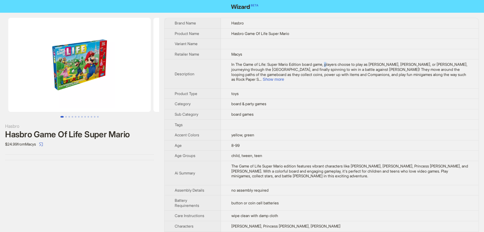
click at [328, 61] on td "In The Game of Life: Super Mario Edition board game, players choose to play as …" at bounding box center [350, 73] width 258 height 29
click at [284, 77] on button "Show more" at bounding box center [272, 79] width 21 height 5
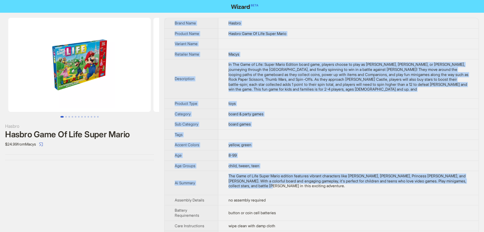
drag, startPoint x: 295, startPoint y: 194, endPoint x: 167, endPoint y: 20, distance: 215.8
copy tbody "Brand Name Hasbro Product Name Hasbro Game Of Life Super Mario Variant Name Ret…"
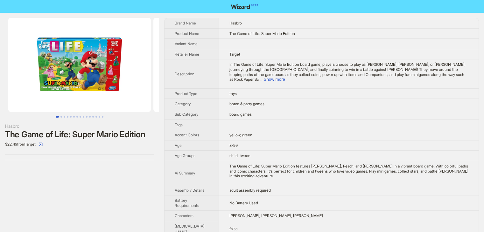
click at [324, 56] on td "Target" at bounding box center [349, 54] width 260 height 10
click at [285, 77] on button "Show more" at bounding box center [273, 79] width 21 height 5
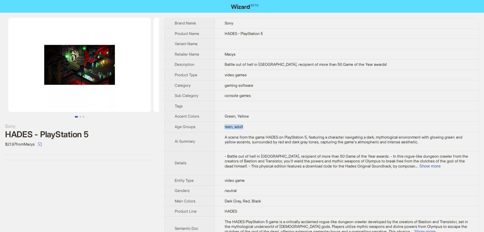
drag, startPoint x: 223, startPoint y: 126, endPoint x: 247, endPoint y: 128, distance: 24.6
click at [247, 128] on td "teen, adult" at bounding box center [346, 127] width 264 height 10
click at [233, 130] on td "teen, adult" at bounding box center [346, 127] width 264 height 10
click at [232, 130] on td "teen, adult" at bounding box center [346, 127] width 264 height 10
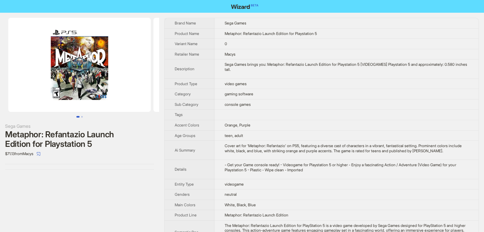
click at [330, 114] on td at bounding box center [346, 115] width 264 height 10
click at [81, 116] on button "Go to slide 2" at bounding box center [82, 117] width 2 height 2
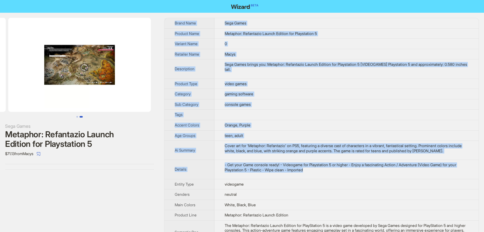
drag, startPoint x: 332, startPoint y: 171, endPoint x: 169, endPoint y: 19, distance: 221.9
click at [169, 19] on tbody "Brand Name Sega Games Product Name Metaphor: Refantazio Launch Edition for Play…" at bounding box center [321, 151] width 314 height 266
copy tbody "Brand Name Sega Games Product Name Metaphor: Refantazio Launch Edition for Play…"
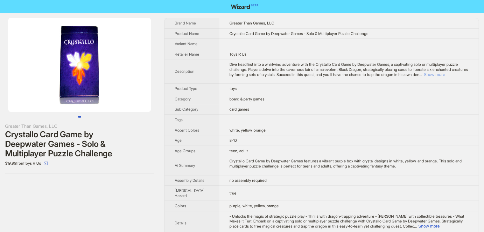
click at [445, 74] on button "Show more" at bounding box center [433, 74] width 21 height 5
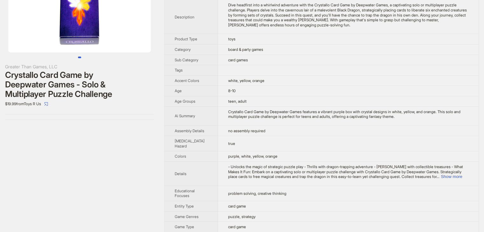
scroll to position [64, 0]
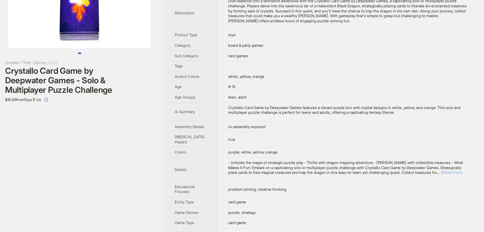
click at [461, 175] on button "Show more" at bounding box center [451, 172] width 21 height 5
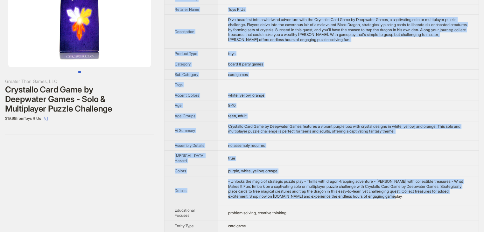
scroll to position [0, 0]
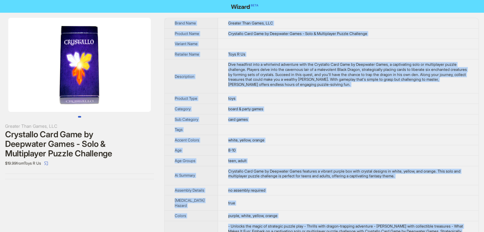
drag, startPoint x: 405, startPoint y: 186, endPoint x: 171, endPoint y: 22, distance: 285.9
copy tbody "Brand Name Greater Than Games, LLC Product Name Crystallo Card Game by Deepwate…"
click at [299, 104] on td "board & party games" at bounding box center [348, 109] width 261 height 10
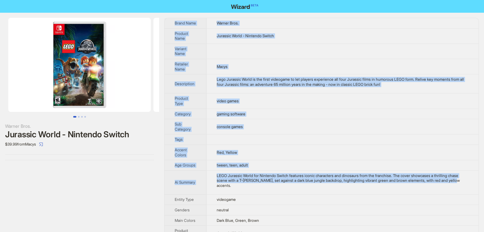
drag, startPoint x: 242, startPoint y: 183, endPoint x: 171, endPoint y: 23, distance: 175.1
click at [171, 23] on tbody "Brand Name Warner Bros. Product Name Jurassic World - Nintendo Switch Variant N…" at bounding box center [321, 162] width 314 height 288
copy tbody "Brand Name Warner Bros. Product Name Jurassic World - Nintendo Switch Variant N…"
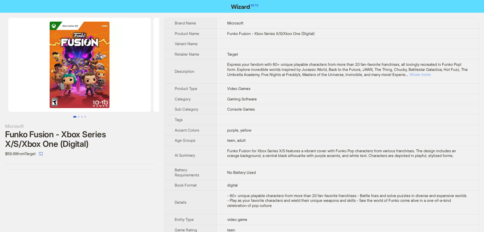
click at [430, 75] on button "Show more" at bounding box center [419, 74] width 21 height 5
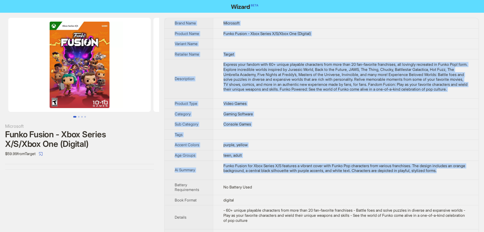
drag, startPoint x: 467, startPoint y: 176, endPoint x: 177, endPoint y: 16, distance: 330.9
click at [177, 16] on div "Microsoft Funko Fusion - Xbox Series X/S/Xbox One (Digital) $59.99 from Target …" at bounding box center [242, 195] width 484 height 364
copy tbody "Brand Name Microsoft Product Name Funko Fusion - Xbox Series X/S/Xbox One (Digi…"
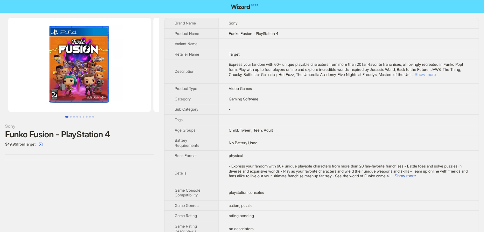
click at [436, 74] on button "Show more" at bounding box center [424, 74] width 21 height 5
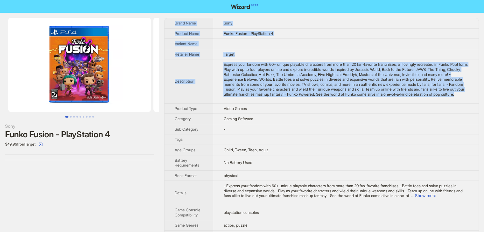
drag, startPoint x: 309, startPoint y: 105, endPoint x: 164, endPoint y: 20, distance: 167.7
click at [164, 20] on tbody "Brand Name Sony Product Name Funko Fusion - PlayStation 4 Variant Name Retailer…" at bounding box center [321, 200] width 314 height 364
copy tbody "Brand Name Sony Product Name Funko Fusion - PlayStation 4 Variant Name Retailer…"
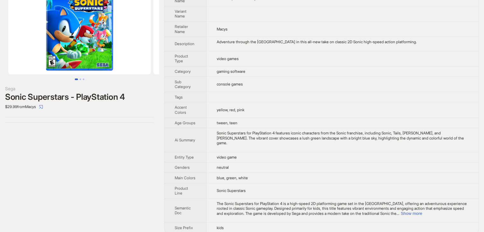
scroll to position [38, 0]
click at [422, 211] on button "Show more" at bounding box center [410, 213] width 21 height 5
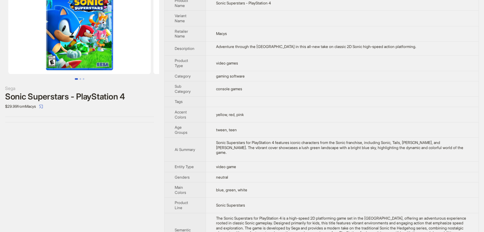
scroll to position [62, 0]
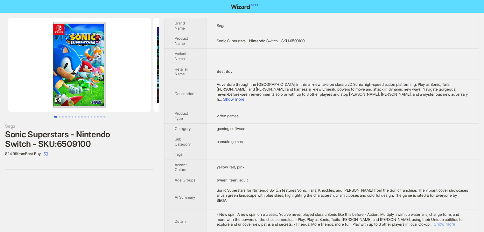
click at [453, 222] on button "Show more" at bounding box center [444, 224] width 21 height 5
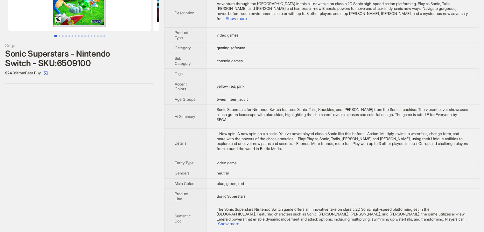
scroll to position [87, 0]
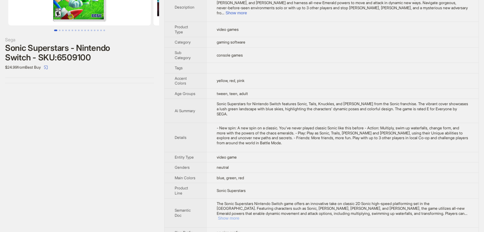
click at [239, 216] on button "Show more" at bounding box center [228, 218] width 21 height 5
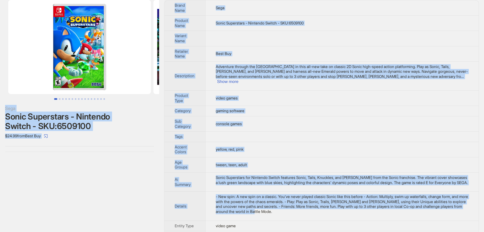
scroll to position [0, 0]
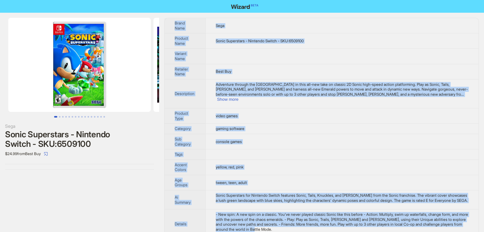
drag, startPoint x: 317, startPoint y: 108, endPoint x: 172, endPoint y: 19, distance: 170.3
click at [172, 19] on tbody "Brand Name Sega Product Name Sonic Superstars - Nintendo Switch - SKU:6509100 V…" at bounding box center [321, 186] width 314 height 336
copy tbody "Brand Name Sega Product Name Sonic Superstars - Nintendo Switch - SKU:6509100 V…"
